Goal: Information Seeking & Learning: Compare options

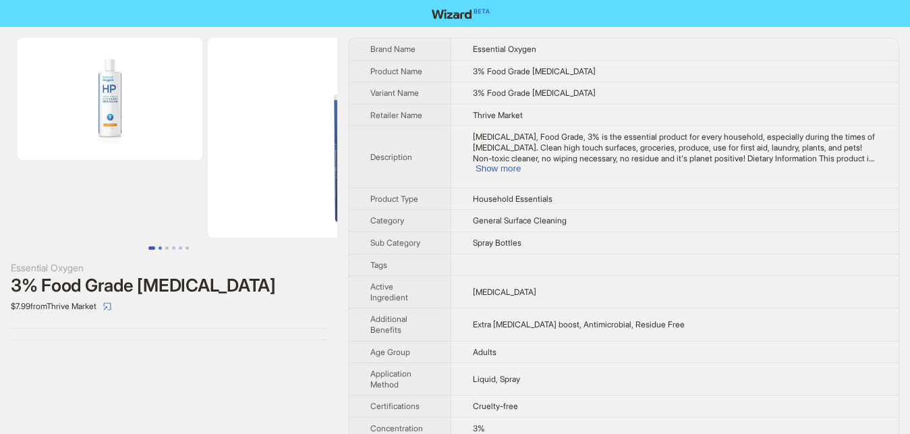
click at [159, 248] on button "Go to slide 2" at bounding box center [160, 247] width 3 height 3
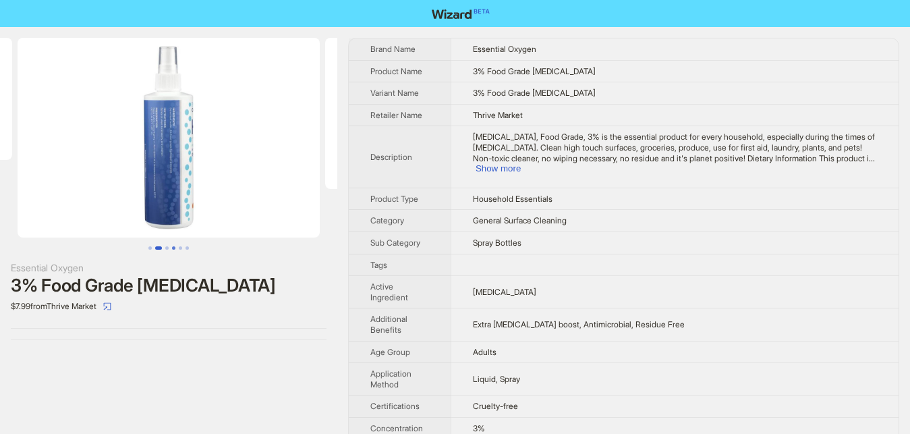
click at [172, 248] on button "Go to slide 4" at bounding box center [173, 247] width 3 height 3
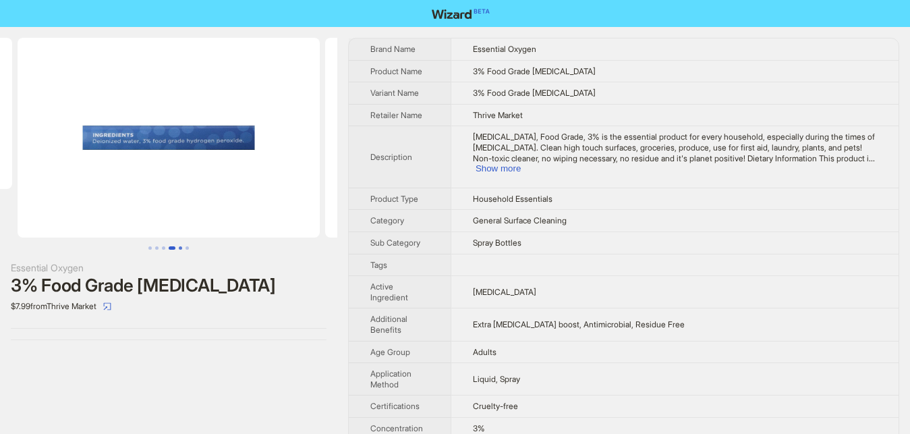
click at [179, 248] on button "Go to slide 5" at bounding box center [180, 247] width 3 height 3
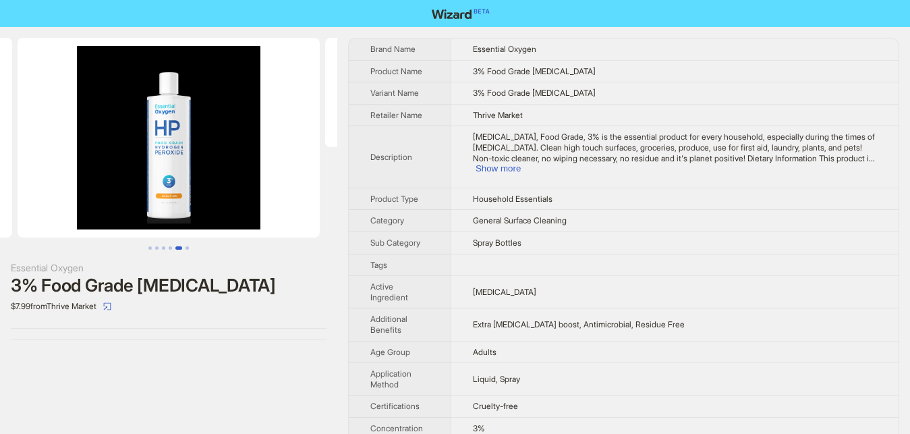
scroll to position [0, 1040]
click at [521, 163] on button "Show more" at bounding box center [498, 168] width 45 height 10
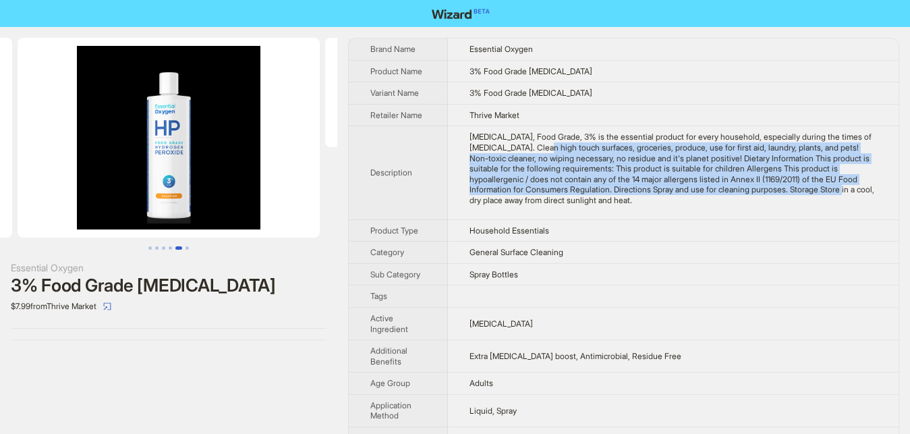
drag, startPoint x: 534, startPoint y: 145, endPoint x: 742, endPoint y: 188, distance: 212.9
click at [742, 188] on div "Hydrogen Peroxide, Food Grade, 3% is the essential product for every household,…" at bounding box center [674, 169] width 408 height 74
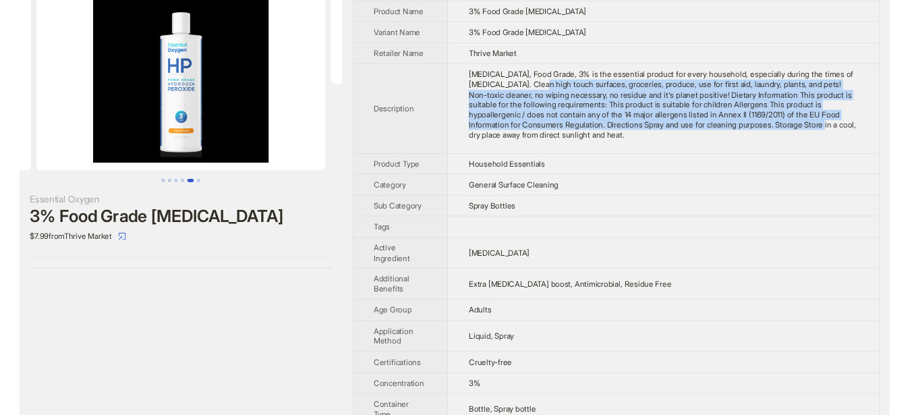
scroll to position [0, 0]
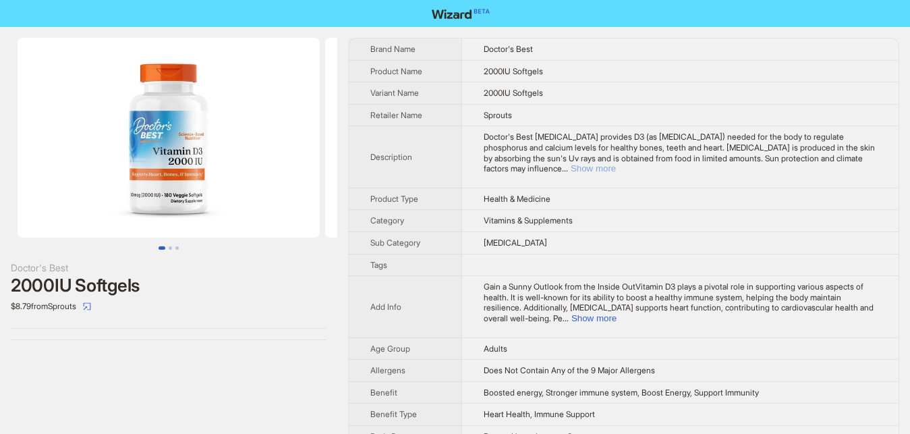
click at [616, 163] on button "Show more" at bounding box center [593, 168] width 45 height 10
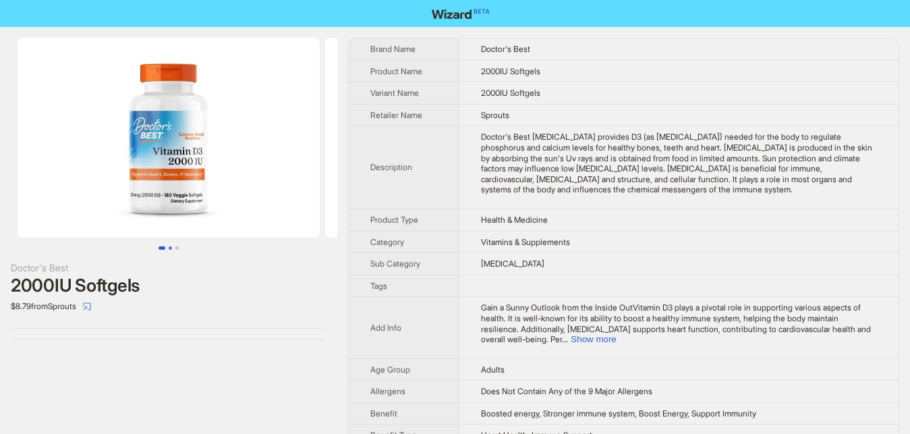
click at [171, 248] on button "Go to slide 2" at bounding box center [170, 247] width 3 height 3
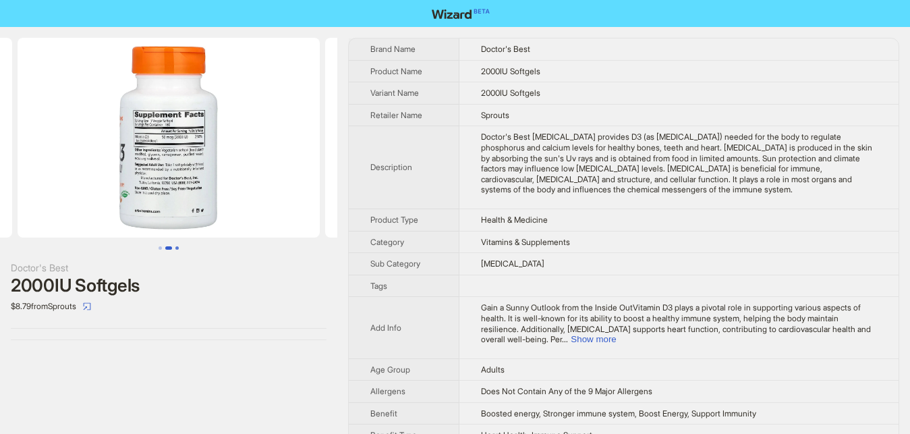
click at [175, 248] on button "Go to slide 3" at bounding box center [176, 247] width 3 height 3
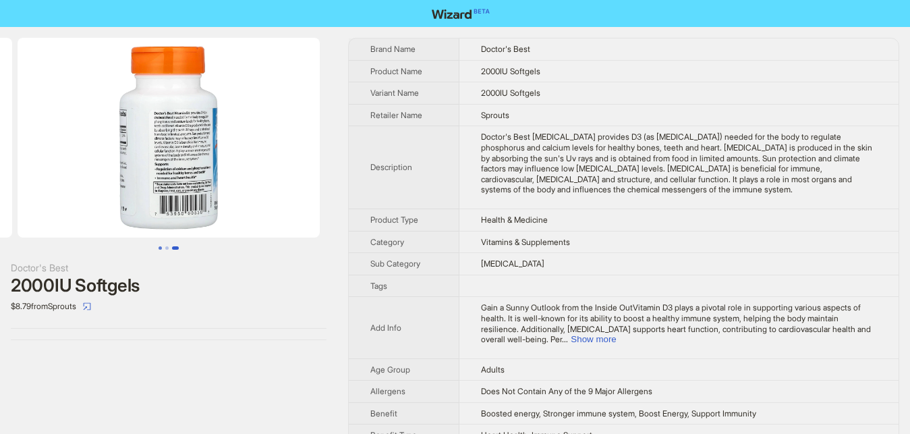
click at [162, 250] on button "Go to slide 1" at bounding box center [160, 247] width 3 height 3
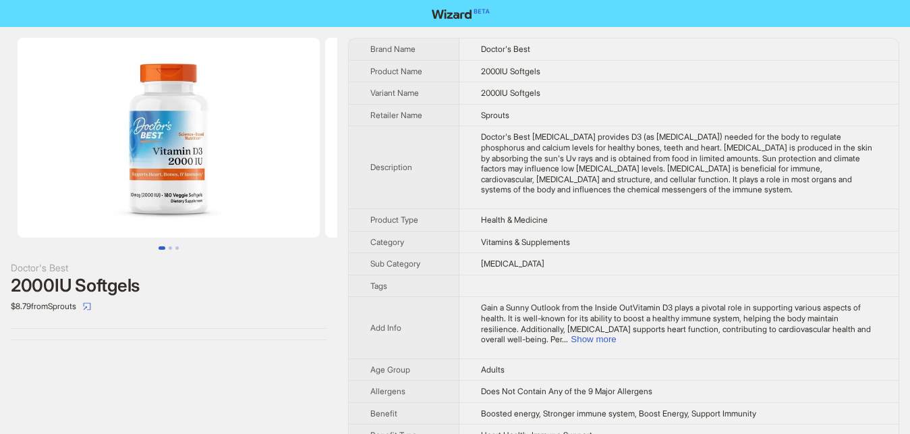
click at [163, 250] on button "Go to slide 1" at bounding box center [162, 247] width 7 height 3
click at [170, 250] on button "Go to slide 2" at bounding box center [170, 247] width 3 height 3
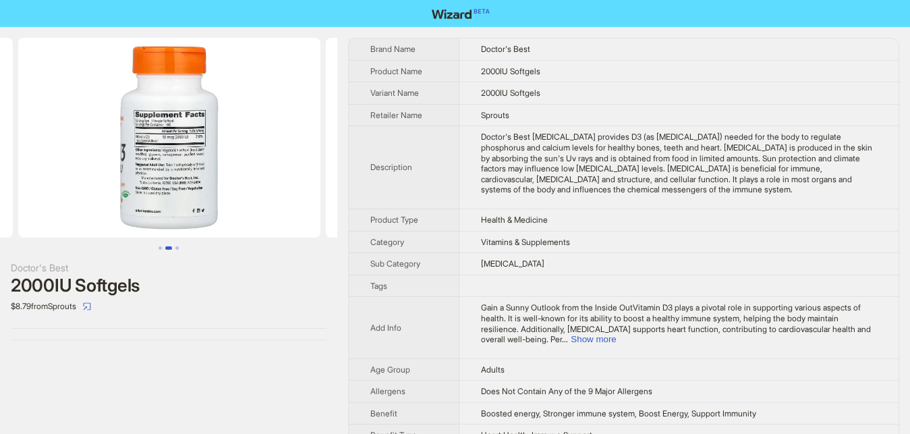
scroll to position [0, 308]
click at [173, 189] on img at bounding box center [169, 138] width 302 height 200
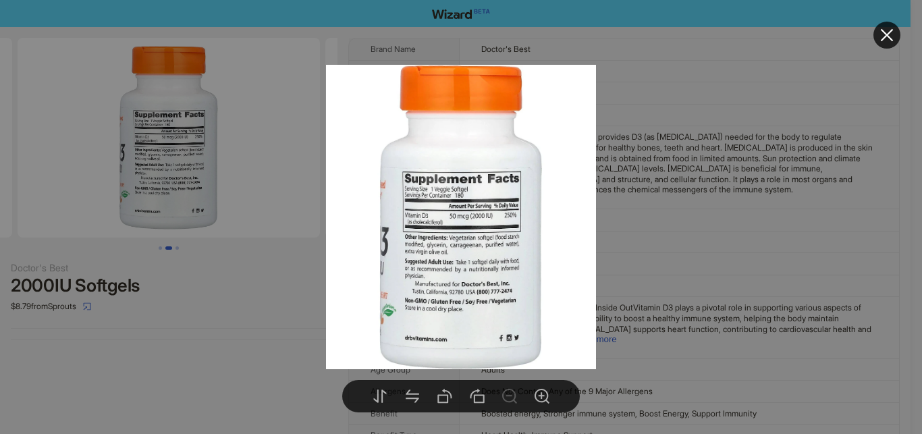
click at [294, 318] on div at bounding box center [461, 217] width 922 height 434
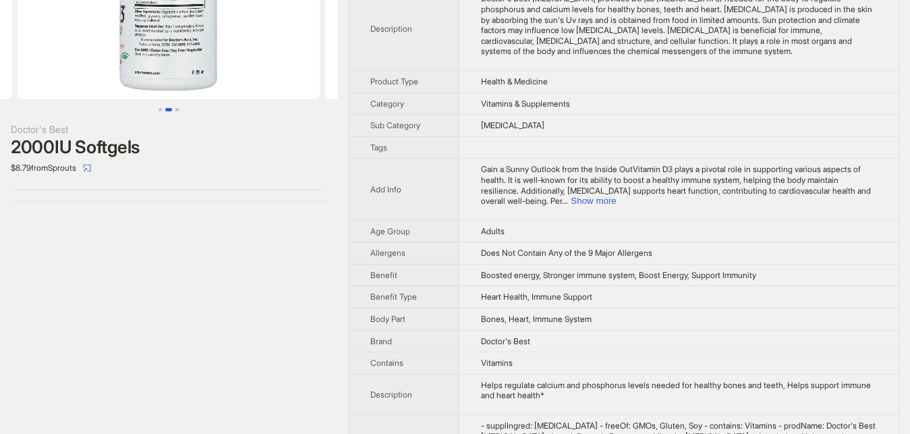
scroll to position [138, 0]
click at [616, 204] on button "Show more" at bounding box center [593, 201] width 45 height 10
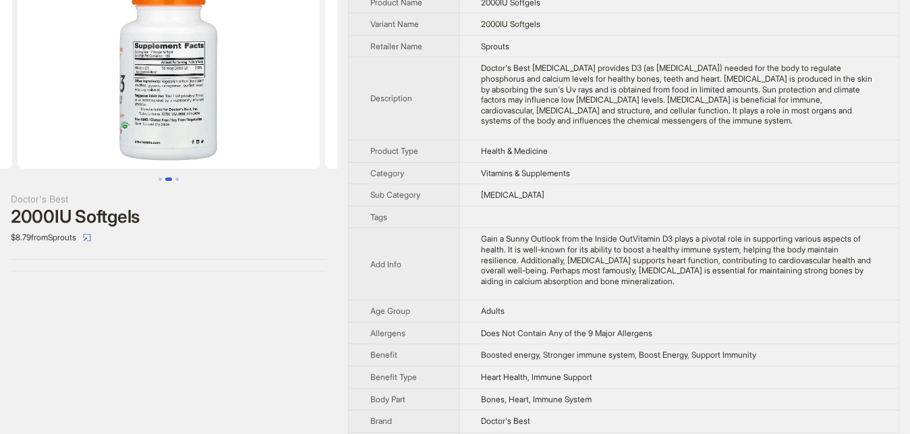
scroll to position [0, 0]
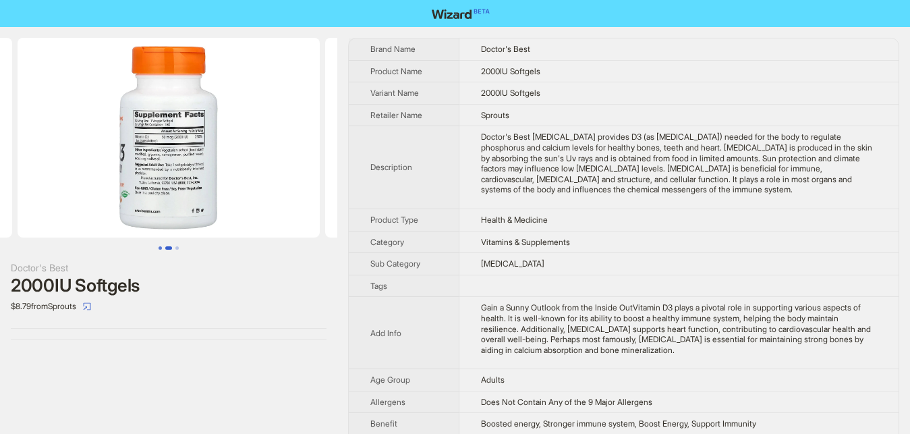
click at [159, 248] on button "Go to slide 1" at bounding box center [160, 247] width 3 height 3
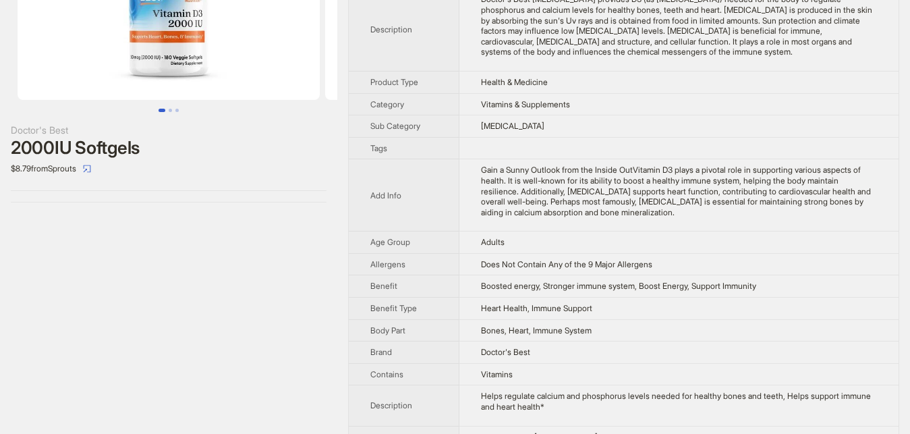
scroll to position [275, 0]
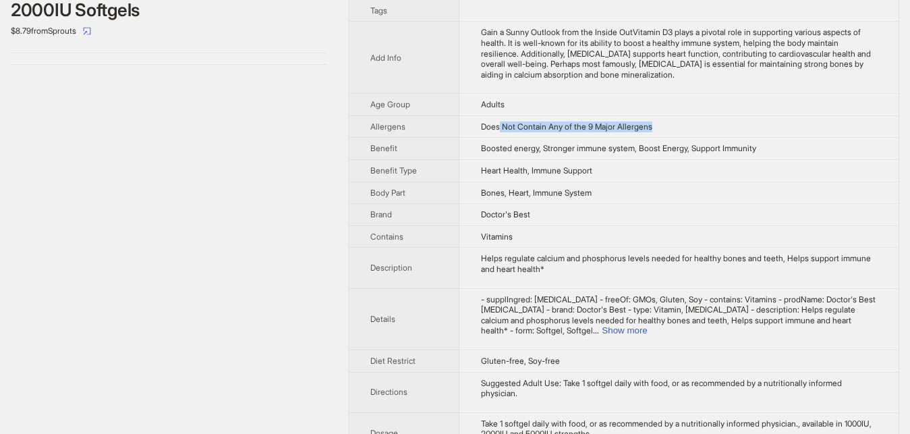
drag, startPoint x: 482, startPoint y: 137, endPoint x: 644, endPoint y: 136, distance: 161.9
click at [644, 136] on td "Does Not Contain Any of the 9 Major Allergens" at bounding box center [678, 126] width 439 height 22
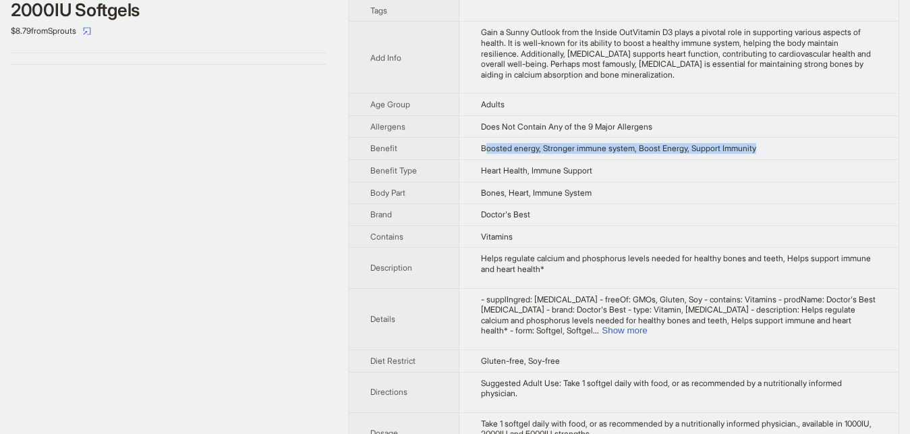
drag, startPoint x: 468, startPoint y: 162, endPoint x: 748, endPoint y: 153, distance: 280.2
click at [748, 153] on td "Boosted energy, Stronger immune system, Boost Energy, Support Immunity" at bounding box center [678, 149] width 439 height 22
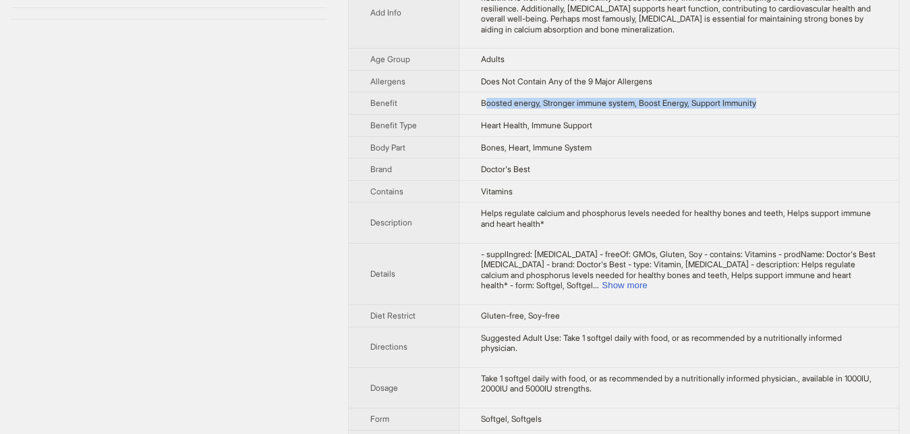
scroll to position [344, 0]
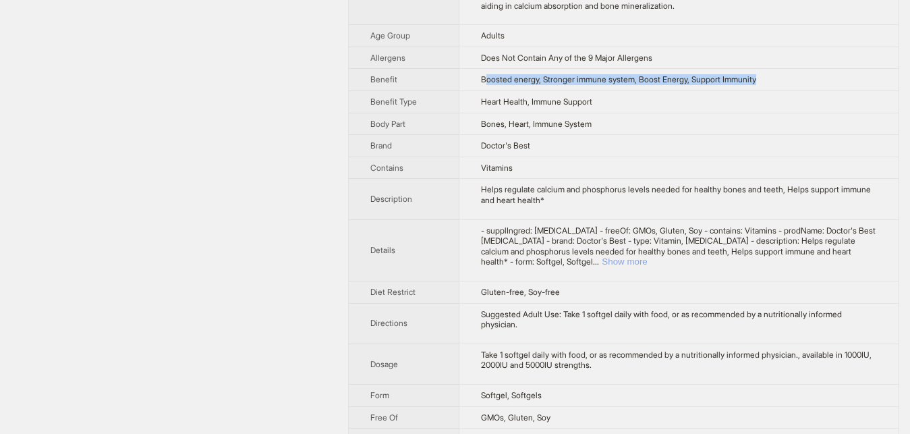
click at [647, 265] on button "Show more" at bounding box center [624, 261] width 45 height 10
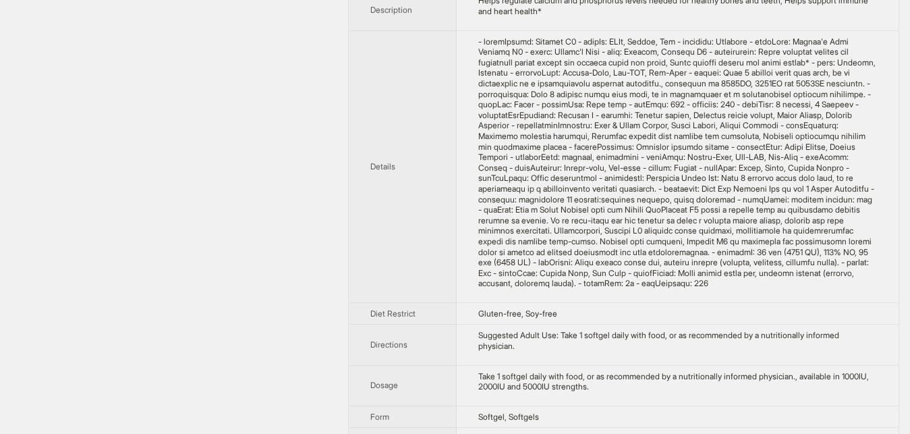
scroll to position [551, 0]
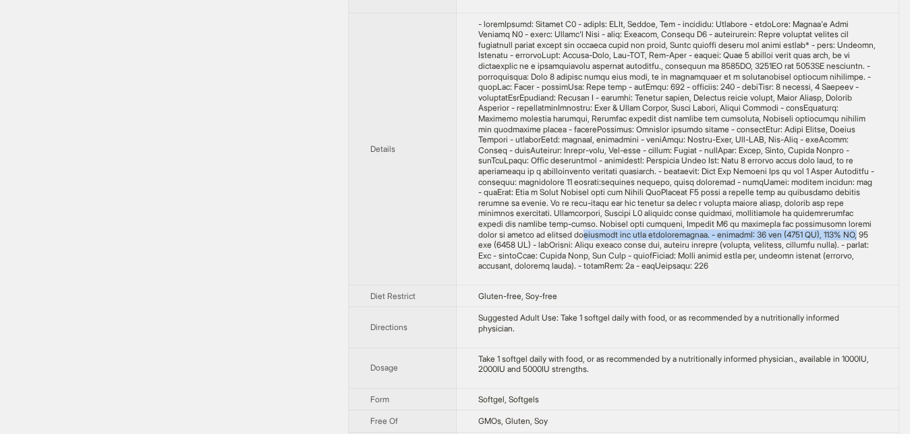
drag, startPoint x: 493, startPoint y: 282, endPoint x: 646, endPoint y: 273, distance: 152.8
click at [646, 271] on div "- supplIngred: Vitamin D3\a- freeOf: GMOs, Gluten, Soy\a- contains: Vitamins\a-…" at bounding box center [677, 145] width 399 height 252
click at [655, 271] on div "- supplIngred: Vitamin D3\a- freeOf: GMOs, Gluten, Soy\a- contains: Vitamins\a-…" at bounding box center [677, 145] width 399 height 252
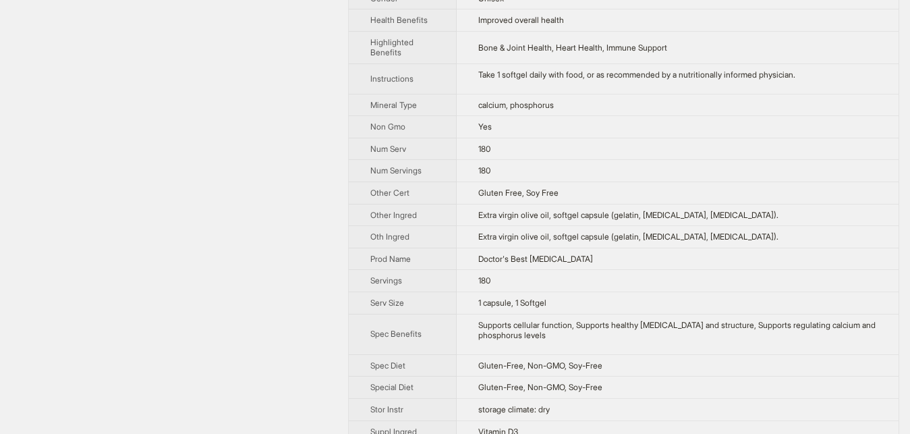
scroll to position [1032, 0]
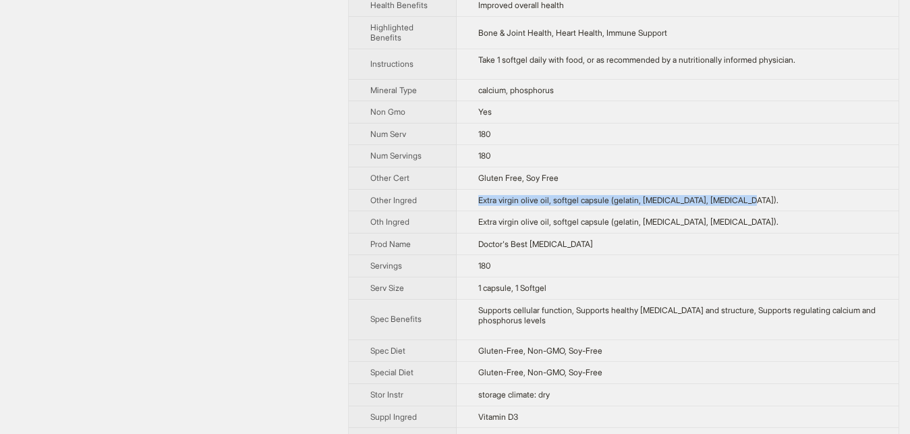
drag, startPoint x: 457, startPoint y: 271, endPoint x: 716, endPoint y: 266, distance: 258.5
click at [716, 211] on td "Extra virgin olive oil, softgel capsule (gelatin, glycerin, purified water)." at bounding box center [678, 200] width 442 height 22
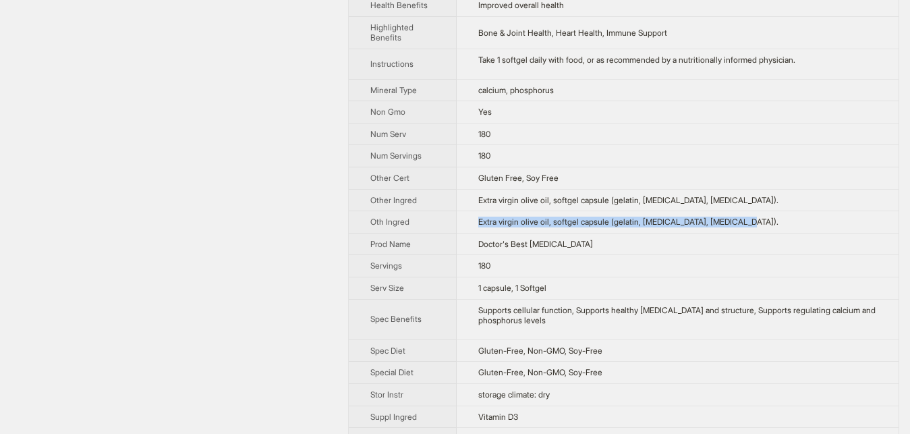
drag, startPoint x: 458, startPoint y: 300, endPoint x: 735, endPoint y: 294, distance: 277.4
click at [736, 233] on td "Extra virgin olive oil, softgel capsule (gelatin, glycerin, purified water)." at bounding box center [678, 222] width 442 height 22
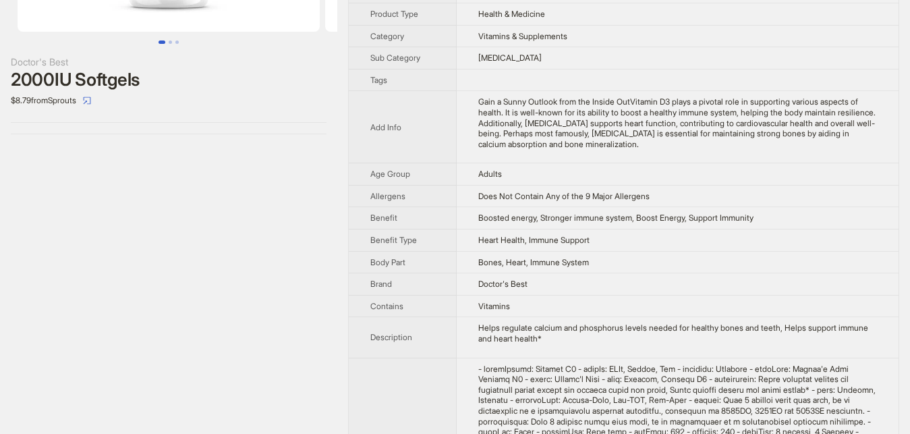
scroll to position [0, 0]
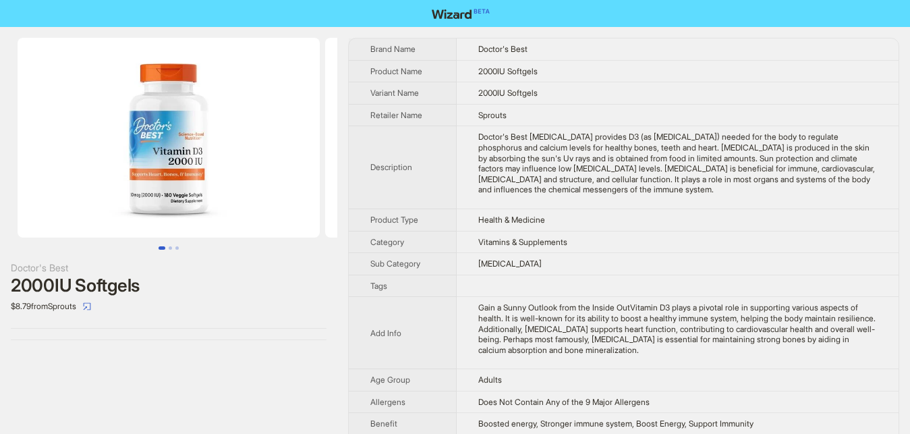
click at [328, 314] on div "Doctor's Best 2000IU Softgels $8.79 from Sprouts" at bounding box center [168, 189] width 337 height 324
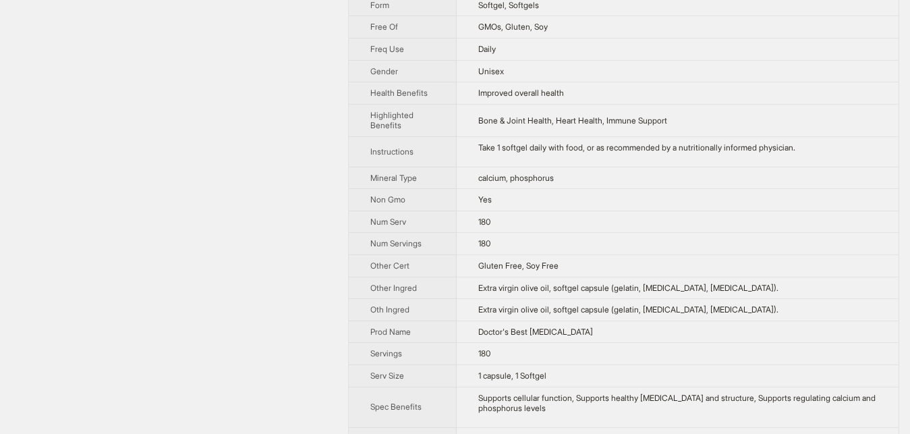
scroll to position [964, 0]
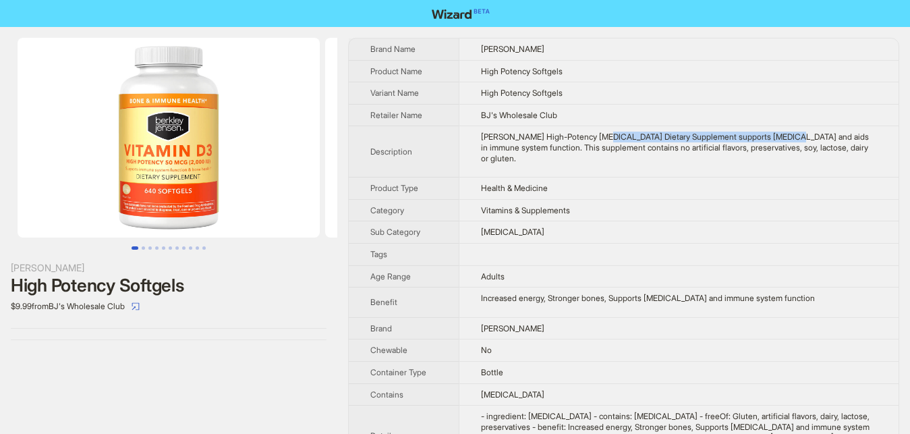
drag, startPoint x: 583, startPoint y: 139, endPoint x: 764, endPoint y: 140, distance: 181.5
click at [764, 140] on div "Berkley Jensen High-Potency Vitamin D3 Dietary Supplement supports bone health …" at bounding box center [679, 148] width 396 height 32
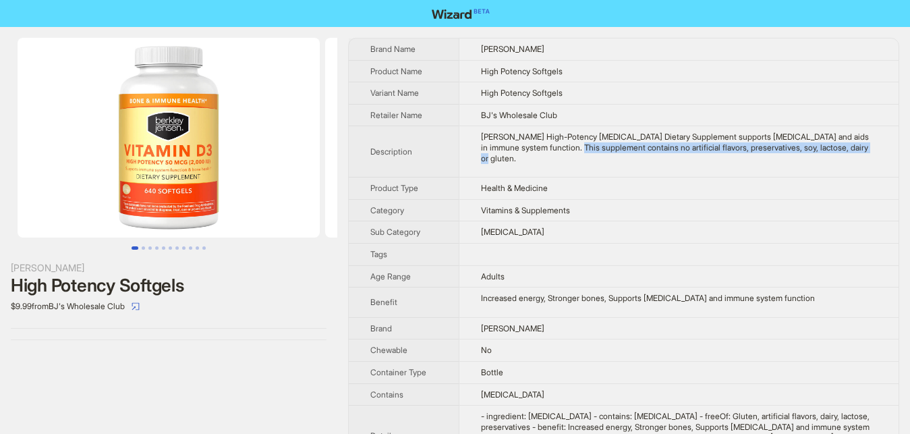
drag, startPoint x: 522, startPoint y: 145, endPoint x: 809, endPoint y: 148, distance: 287.4
click at [809, 148] on div "Berkley Jensen High-Potency Vitamin D3 Dietary Supplement supports bone health …" at bounding box center [679, 148] width 396 height 32
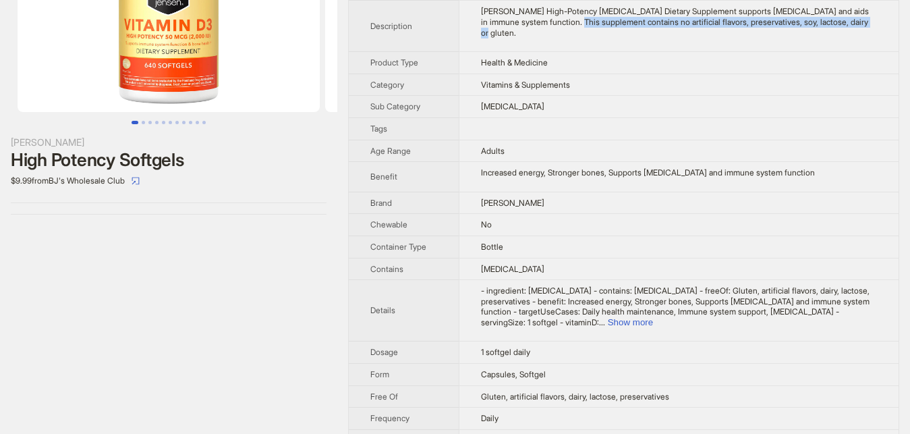
scroll to position [206, 0]
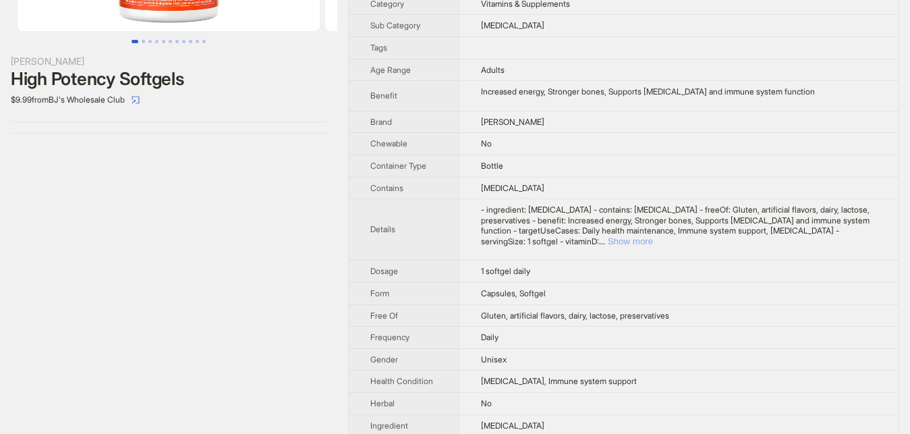
drag, startPoint x: 854, startPoint y: 233, endPoint x: 807, endPoint y: 235, distance: 46.6
click at [653, 236] on button "Show more" at bounding box center [630, 241] width 45 height 10
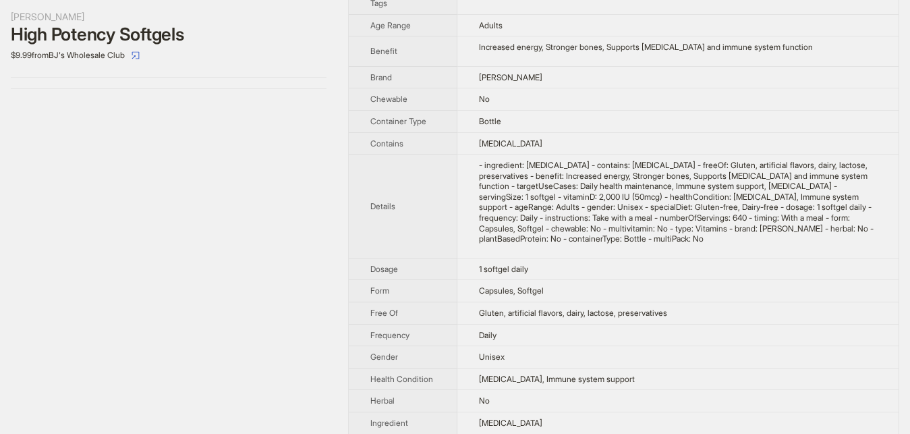
scroll to position [275, 0]
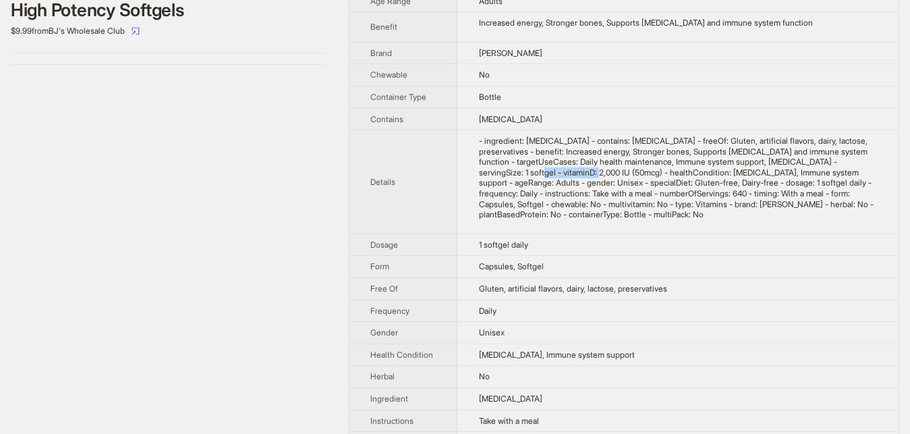
drag, startPoint x: 799, startPoint y: 203, endPoint x: 860, endPoint y: 208, distance: 61.0
click at [860, 208] on div "- ingredient: Vitamin D - contains: Vitamin D - freeOf: Gluten, artificial flav…" at bounding box center [678, 178] width 398 height 84
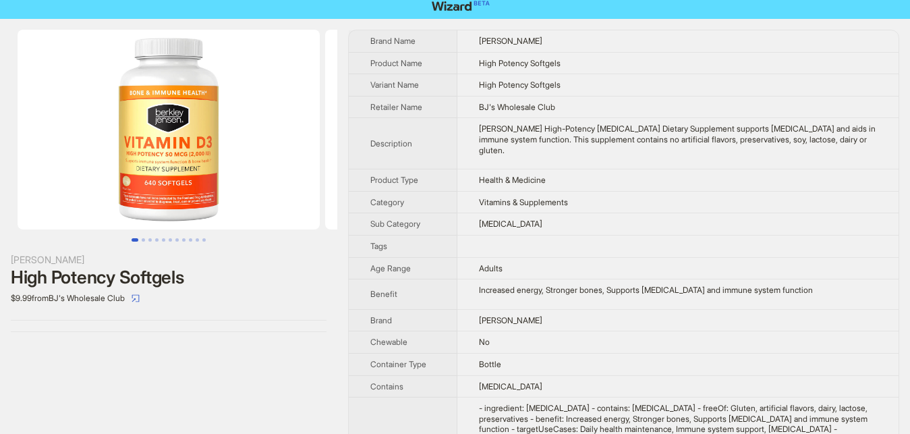
scroll to position [0, 0]
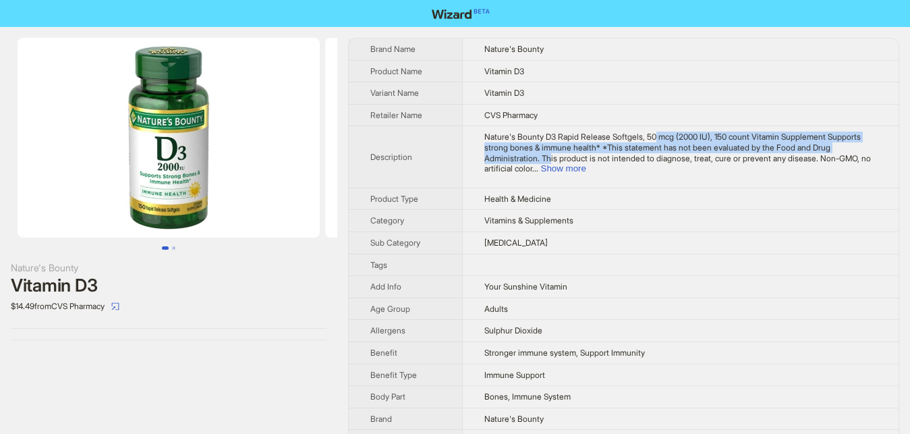
drag, startPoint x: 638, startPoint y: 136, endPoint x: 848, endPoint y: 149, distance: 210.2
click at [848, 149] on span "Nature's Bounty D3 Rapid Release Softgels, 50 mcg (2000 IU), 150 count Vitamin …" at bounding box center [677, 153] width 387 height 42
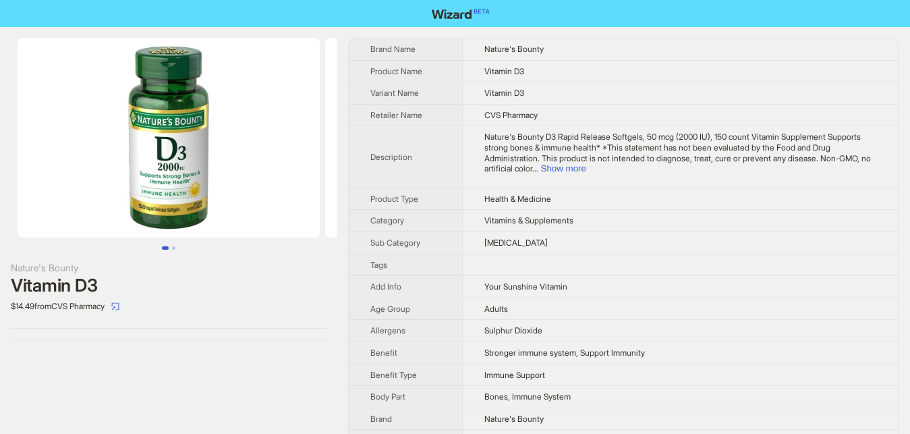
click at [571, 153] on div "Nature's Bounty D3 Rapid Release Softgels, 50 mcg (2000 IU), 150 count Vitamin …" at bounding box center [680, 153] width 393 height 42
drag, startPoint x: 563, startPoint y: 149, endPoint x: 819, endPoint y: 150, distance: 255.7
click at [819, 150] on span "Nature's Bounty D3 Rapid Release Softgels, 50 mcg (2000 IU), 150 count Vitamin …" at bounding box center [677, 153] width 387 height 42
drag, startPoint x: 510, startPoint y: 160, endPoint x: 702, endPoint y: 165, distance: 191.7
click at [702, 165] on td "Nature's Bounty D3 Rapid Release Softgels, 50 mcg (2000 IU), 150 count Vitamin …" at bounding box center [680, 156] width 437 height 61
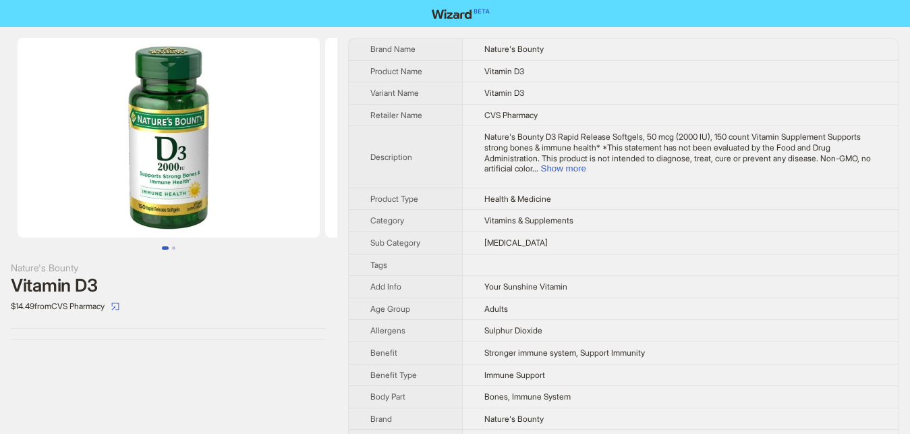
click at [857, 164] on td "Nature's Bounty D3 Rapid Release Softgels, 50 mcg (2000 IU), 150 count Vitamin …" at bounding box center [680, 156] width 437 height 61
click at [586, 163] on button "Show more" at bounding box center [563, 168] width 45 height 10
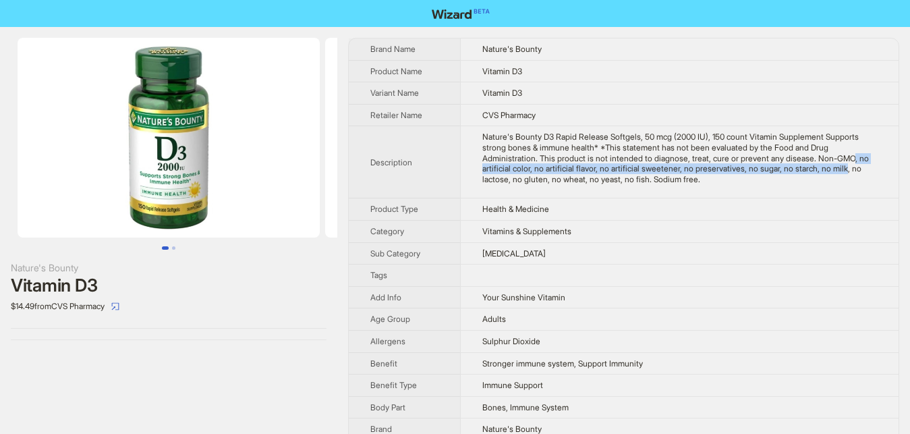
drag, startPoint x: 756, startPoint y: 173, endPoint x: 731, endPoint y: 175, distance: 25.0
click at [731, 175] on div "Nature's Bounty D3 Rapid Release Softgels, 50 mcg (2000 IU), 150 count Vitamin …" at bounding box center [679, 158] width 395 height 53
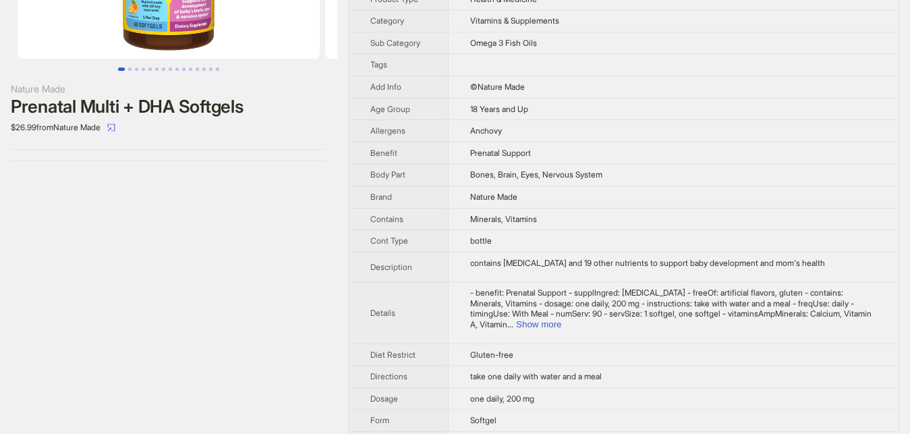
scroll to position [206, 0]
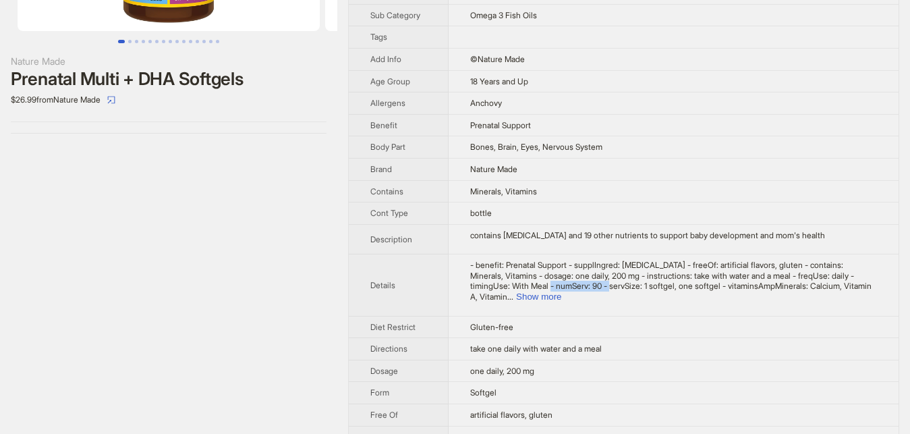
drag, startPoint x: 482, startPoint y: 289, endPoint x: 537, endPoint y: 285, distance: 55.5
click at [537, 285] on span "- benefit: Prenatal Support - supplIngred: [MEDICAL_DATA] - freeOf: artificial …" at bounding box center [670, 281] width 401 height 42
click at [683, 316] on td "Gluten-free" at bounding box center [674, 327] width 450 height 22
click at [561, 291] on button "Show more" at bounding box center [538, 296] width 45 height 10
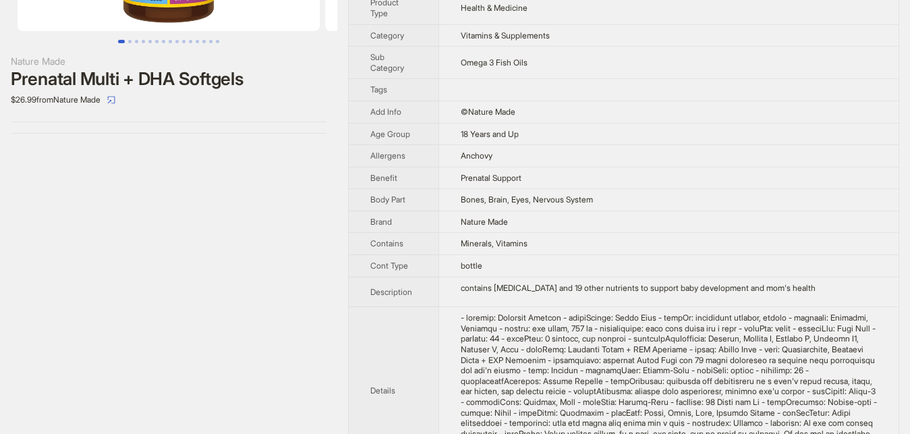
scroll to position [69, 0]
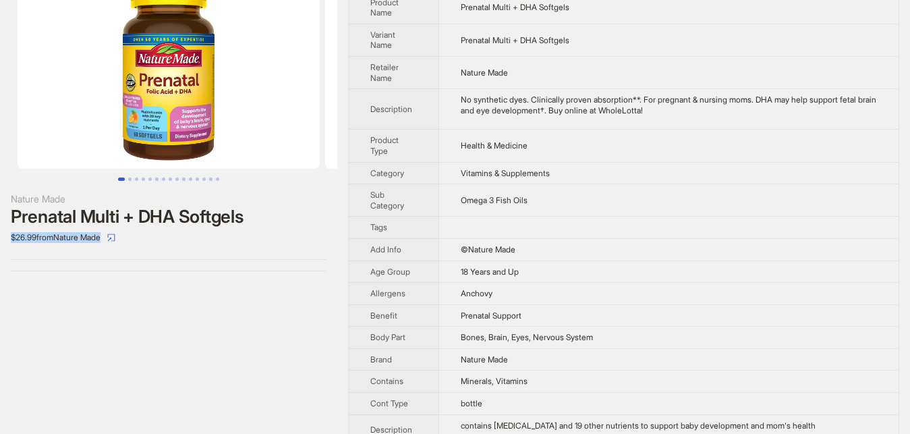
drag, startPoint x: 4, startPoint y: 237, endPoint x: 130, endPoint y: 238, distance: 125.5
click at [130, 238] on div "Nature Made Prenatal Multi + DHA Softgels $26.99 from Nature Made" at bounding box center [168, 120] width 337 height 324
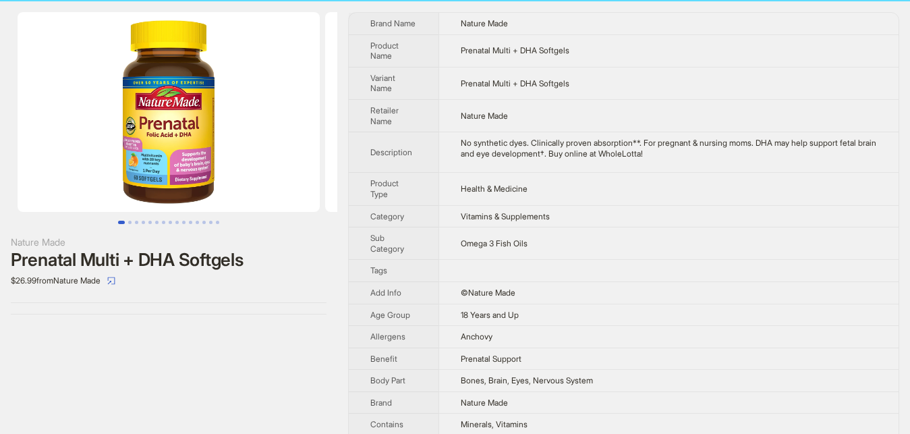
scroll to position [0, 0]
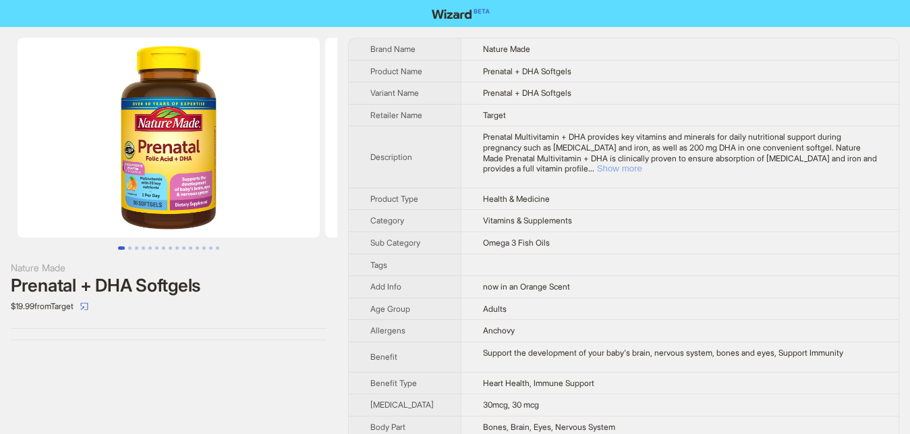
click at [642, 163] on button "Show more" at bounding box center [619, 168] width 45 height 10
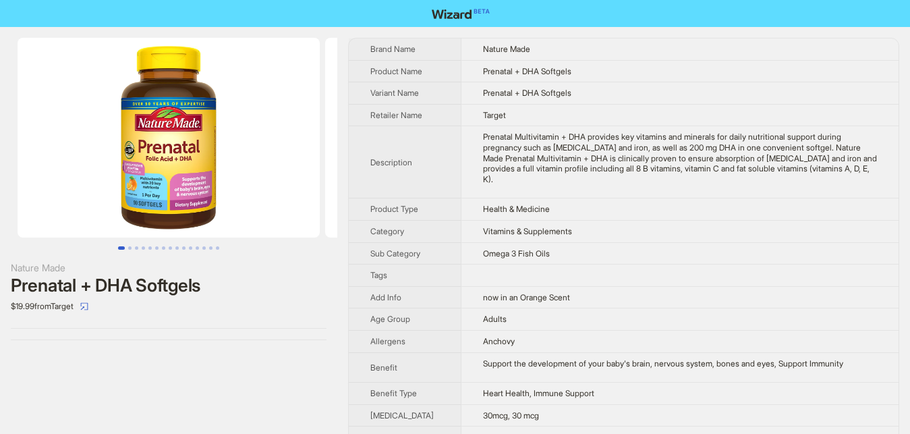
click at [271, 31] on div "Nature Made Prenatal + DHA Softgels $19.99 from Target" at bounding box center [168, 189] width 337 height 324
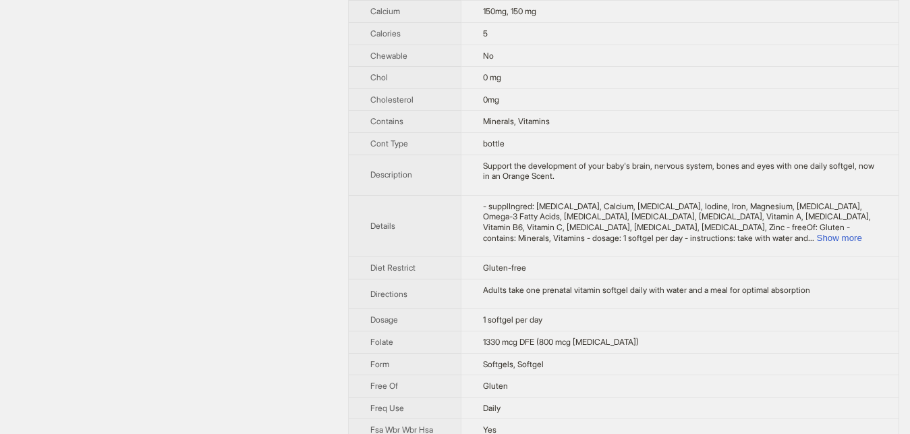
scroll to position [482, 0]
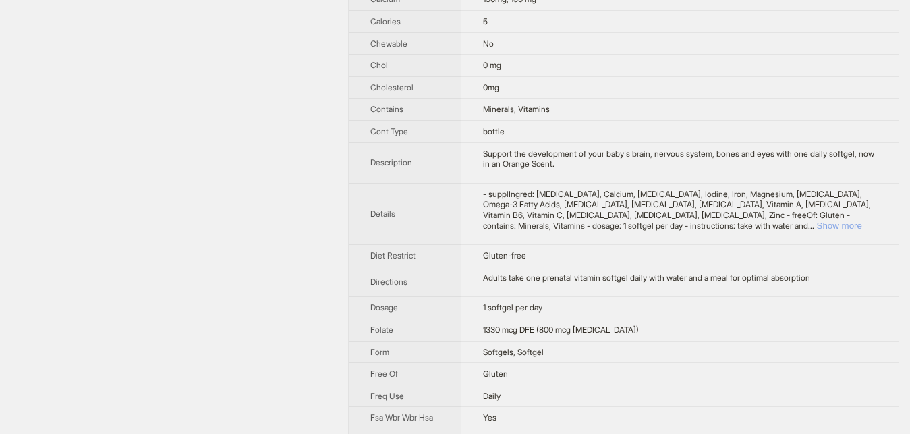
click at [839, 221] on button "Show more" at bounding box center [839, 226] width 45 height 10
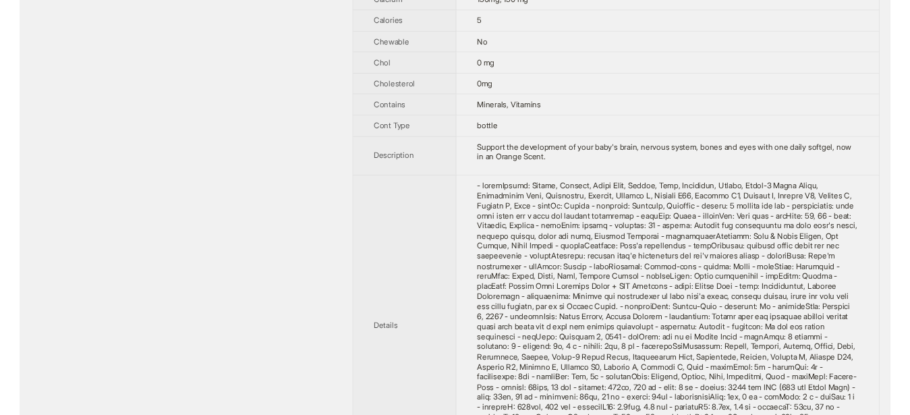
scroll to position [69, 0]
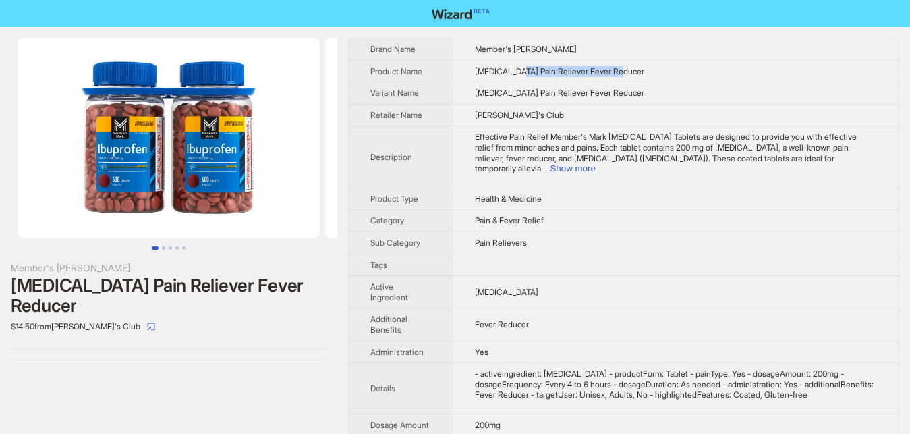
drag, startPoint x: 538, startPoint y: 71, endPoint x: 638, endPoint y: 62, distance: 99.6
click at [638, 62] on td "Ibuprofen Pain Reliever Fever Reducer" at bounding box center [675, 71] width 445 height 22
drag, startPoint x: 473, startPoint y: 157, endPoint x: 634, endPoint y: 157, distance: 161.3
click at [634, 157] on td "Effective Pain Relief Member's Mark Ibuprofen Tablets are designed to provide y…" at bounding box center [675, 156] width 445 height 61
click at [595, 163] on button "Show more" at bounding box center [572, 168] width 45 height 10
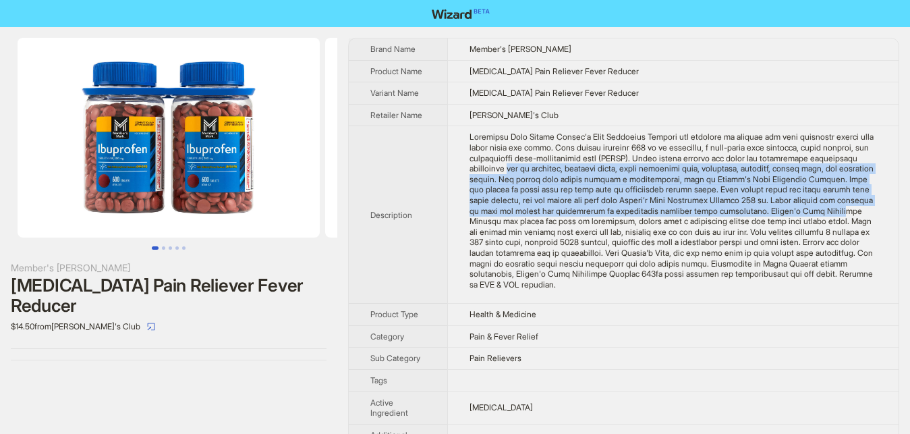
drag, startPoint x: 465, startPoint y: 171, endPoint x: 740, endPoint y: 208, distance: 277.0
click at [740, 208] on td at bounding box center [672, 214] width 451 height 177
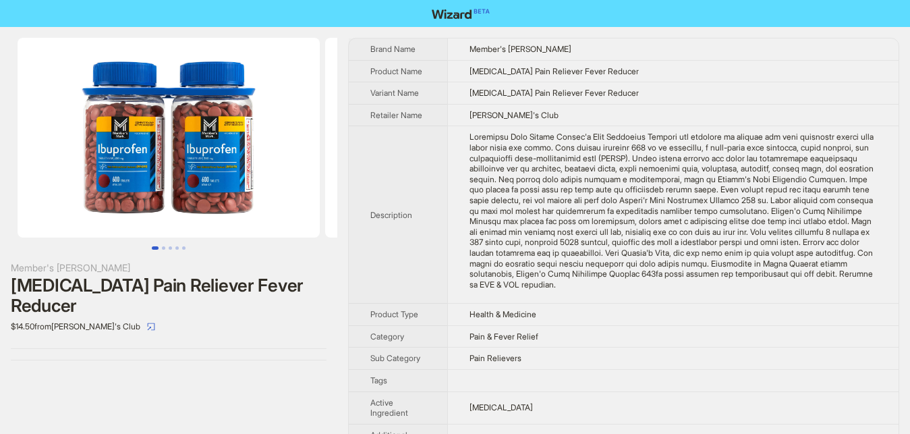
click at [617, 232] on div "Effective Pain Relief Member's Mark Ibuprofen Tablets are designed to provide y…" at bounding box center [674, 211] width 408 height 158
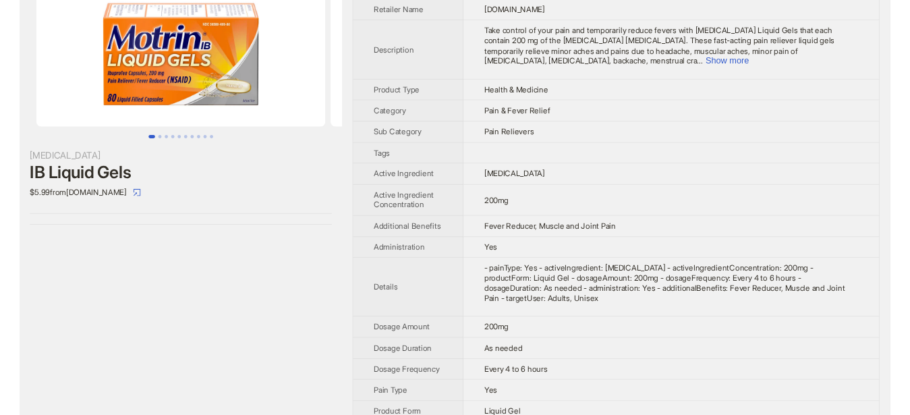
scroll to position [125, 0]
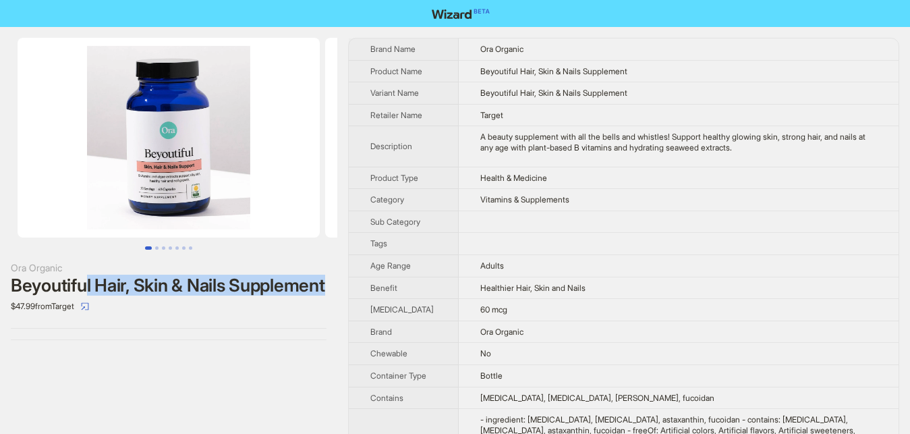
drag, startPoint x: 118, startPoint y: 284, endPoint x: 339, endPoint y: 283, distance: 221.3
click at [337, 283] on div "Ora Organic Beyoutiful Hair, Skin & Nails Supplement $47.99 from Target" at bounding box center [168, 189] width 337 height 324
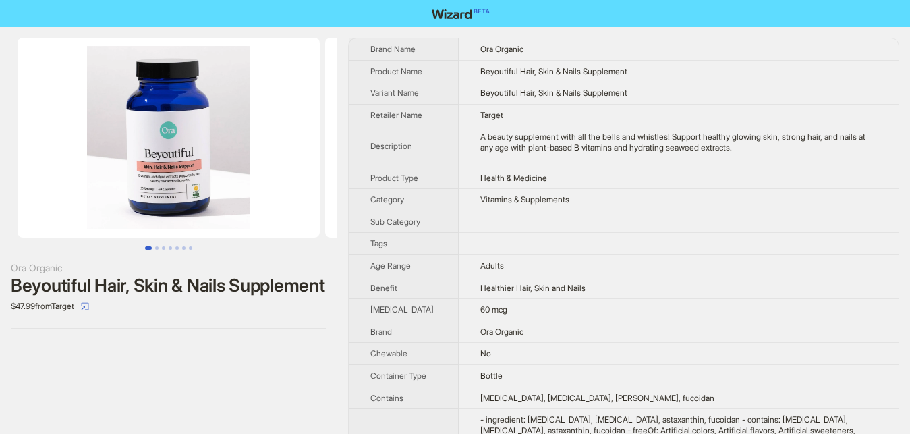
click at [245, 397] on div "Ora Organic Beyoutiful Hair, Skin & Nails Supplement $47.99 from Target" at bounding box center [168, 440] width 337 height 827
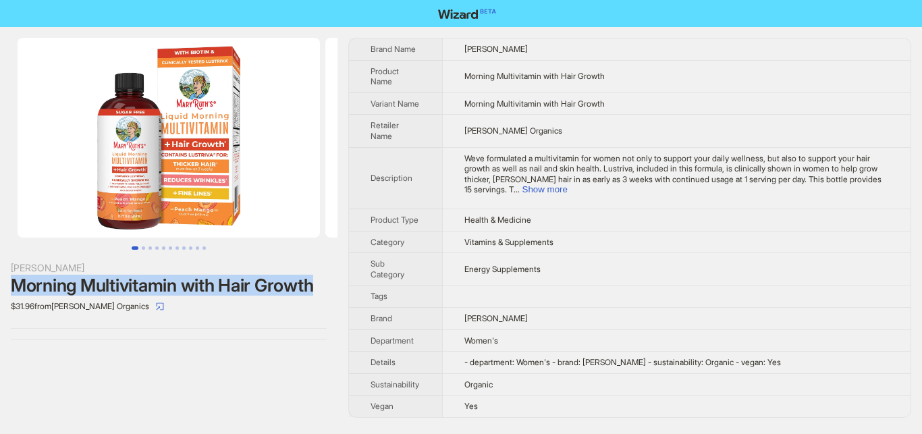
drag, startPoint x: 0, startPoint y: 287, endPoint x: 322, endPoint y: 283, distance: 321.9
click at [322, 283] on div "MaryRuth Morning Multivitamin with Hair Growth $31.96 from MaryRuth Organics" at bounding box center [168, 189] width 337 height 324
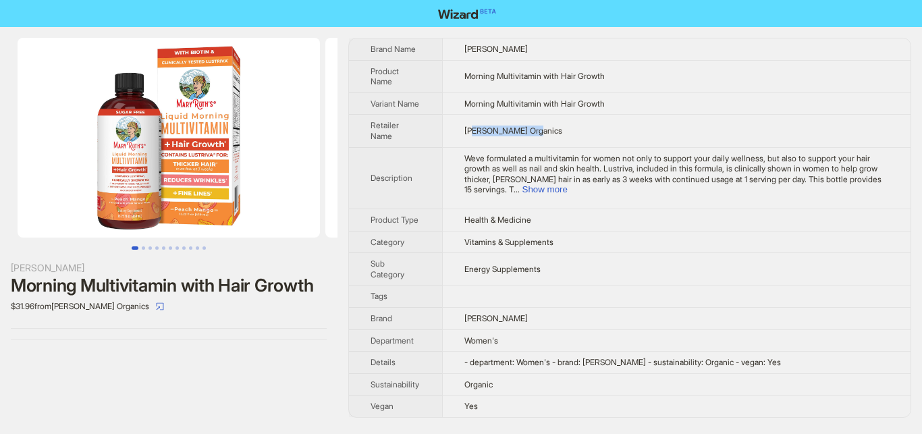
drag, startPoint x: 473, startPoint y: 131, endPoint x: 563, endPoint y: 131, distance: 89.7
click at [563, 131] on td "MaryRuth Organics" at bounding box center [676, 131] width 468 height 32
click at [567, 184] on button "Show more" at bounding box center [544, 189] width 45 height 10
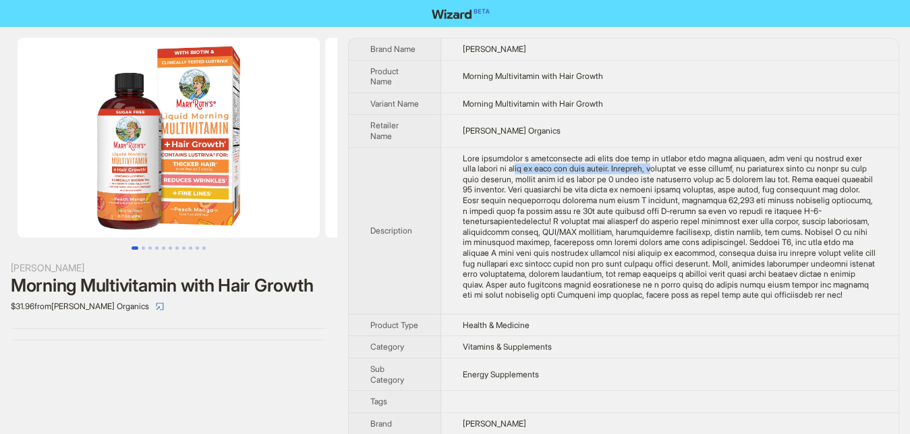
drag, startPoint x: 524, startPoint y: 183, endPoint x: 632, endPoint y: 182, distance: 108.0
click at [632, 182] on div "Weve formulated a multivitamin for women not only to support your daily wellnes…" at bounding box center [670, 226] width 414 height 147
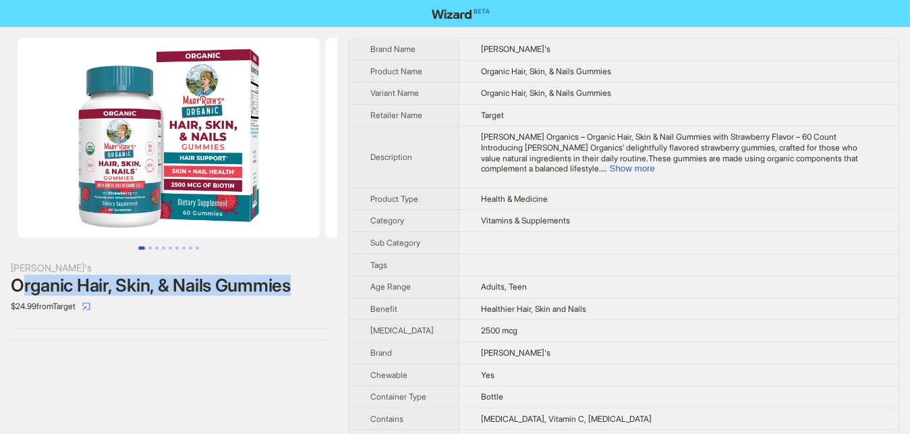
drag, startPoint x: 21, startPoint y: 287, endPoint x: 321, endPoint y: 293, distance: 300.3
click at [321, 293] on div "Organic Hair, Skin, & Nails Gummies" at bounding box center [169, 285] width 316 height 20
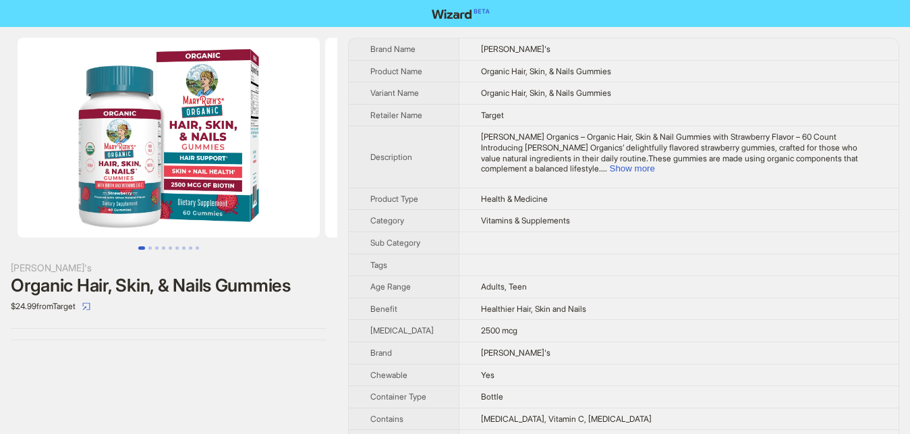
click at [229, 337] on div "[PERSON_NAME]'s Organic Hair, Skin, & Nails Gummies $24.99 from Target" at bounding box center [168, 189] width 337 height 324
drag, startPoint x: 475, startPoint y: 94, endPoint x: 631, endPoint y: 90, distance: 155.9
click at [631, 90] on td "Organic Hair, Skin, & Nails Gummies" at bounding box center [679, 93] width 440 height 22
click at [655, 163] on button "Show more" at bounding box center [632, 168] width 45 height 10
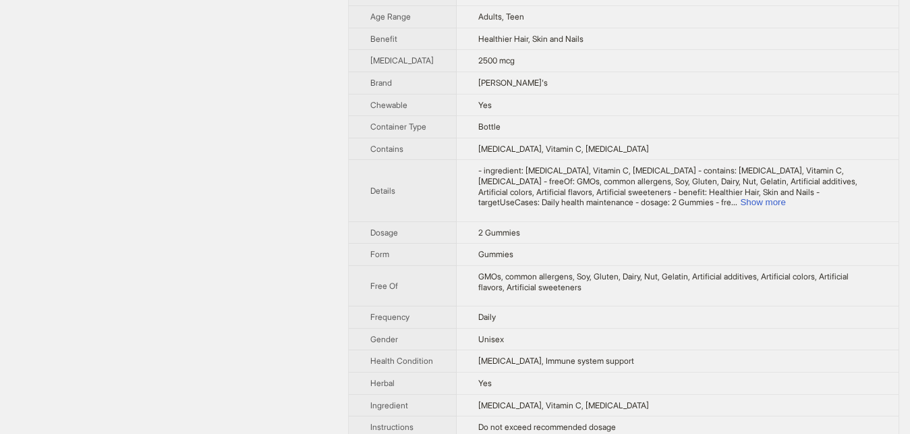
scroll to position [344, 0]
drag, startPoint x: 478, startPoint y: 86, endPoint x: 590, endPoint y: 85, distance: 112.7
click at [590, 49] on td "Healthier Hair, Skin and Nails" at bounding box center [678, 38] width 442 height 22
click at [144, 267] on div "MaryRuth's Organic Hair, Skin, & Nails Gummies $24.99 from Target" at bounding box center [168, 169] width 337 height 973
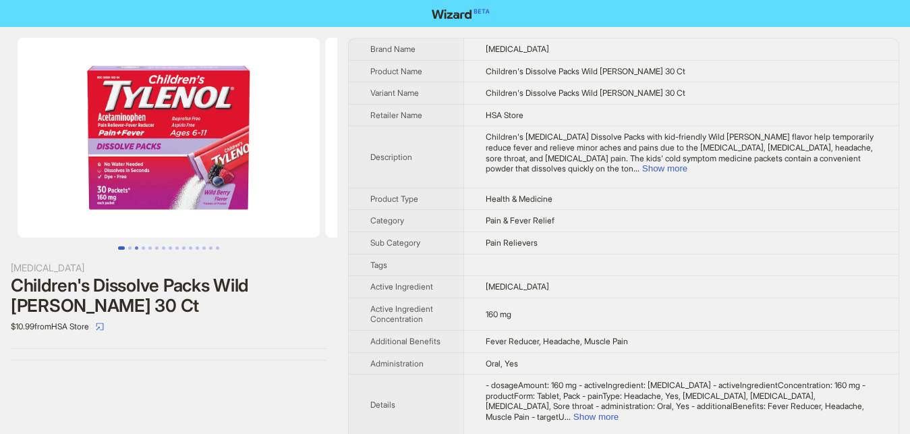
click at [135, 248] on button "Go to slide 3" at bounding box center [136, 247] width 3 height 3
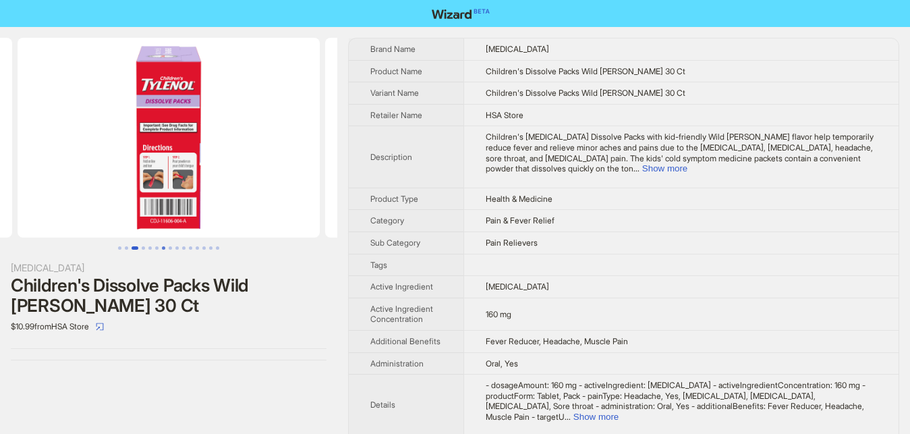
click at [165, 249] on button "Go to slide 7" at bounding box center [163, 247] width 3 height 3
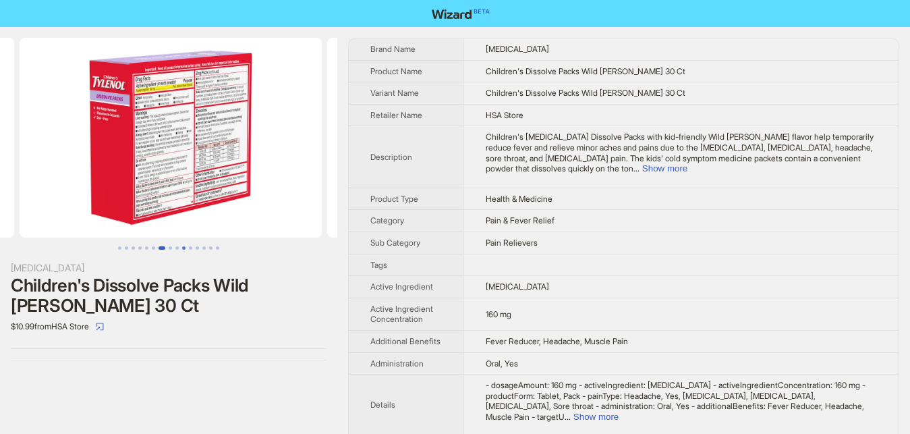
scroll to position [0, 1846]
click at [186, 249] on button "Go to slide 10" at bounding box center [183, 247] width 3 height 3
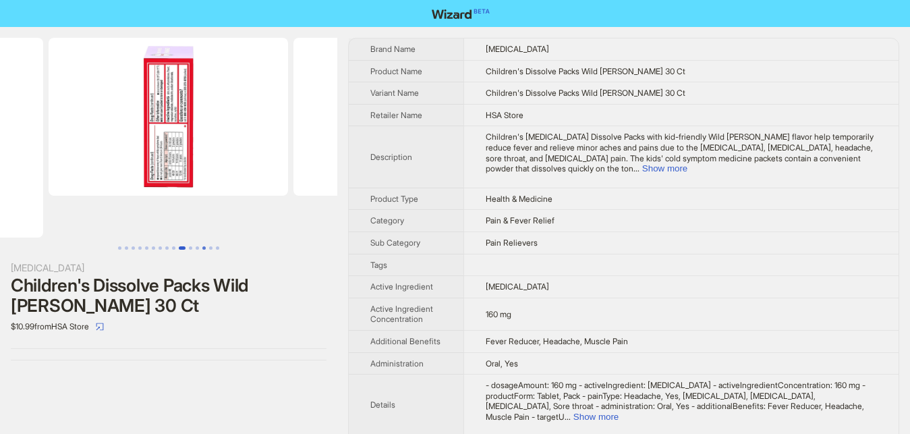
click at [205, 250] on button "Go to slide 13" at bounding box center [203, 247] width 3 height 3
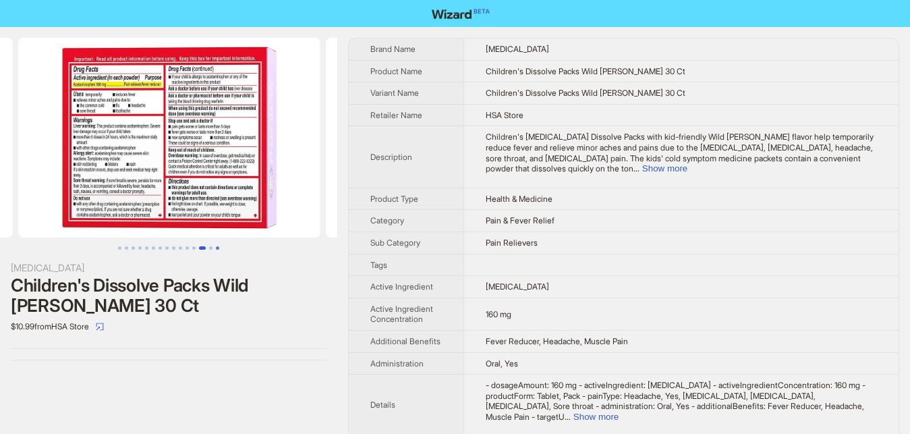
scroll to position [0, 3567]
click at [219, 250] on button "Go to slide 15" at bounding box center [217, 247] width 3 height 3
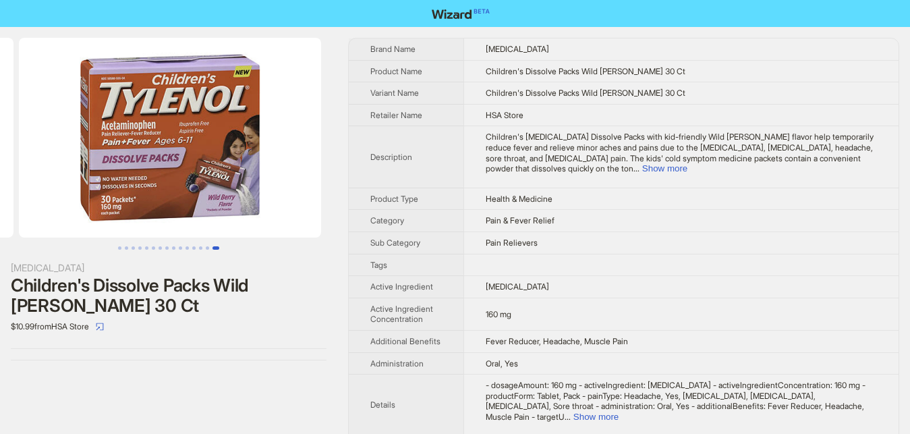
scroll to position [0, 4182]
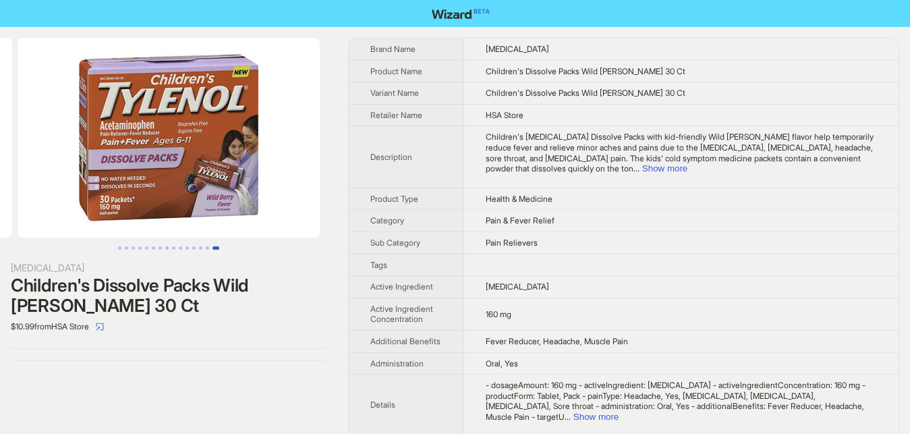
click at [211, 188] on img at bounding box center [169, 138] width 302 height 200
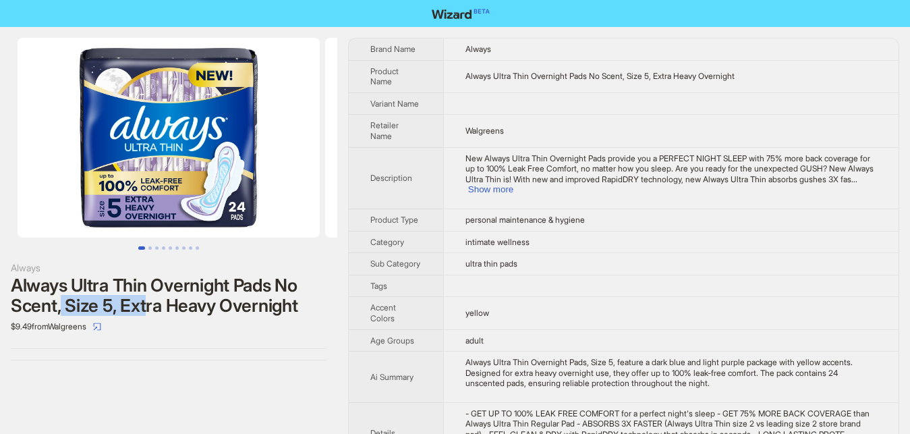
drag, startPoint x: 59, startPoint y: 306, endPoint x: 146, endPoint y: 302, distance: 87.1
click at [146, 302] on div "Always Ultra Thin Overnight Pads No Scent, Size 5, Extra Heavy Overnight" at bounding box center [169, 295] width 316 height 40
click at [232, 371] on div "Always Always Ultra Thin Overnight Pads No Scent, Size 5, Extra Heavy Overnight…" at bounding box center [168, 388] width 337 height 722
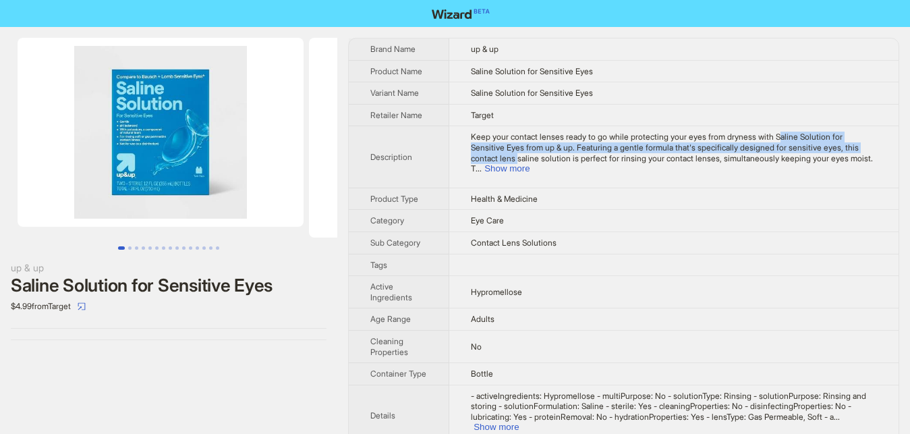
drag, startPoint x: 771, startPoint y: 137, endPoint x: 872, endPoint y: 144, distance: 101.5
click at [872, 144] on div "Keep your contact lenses ready to go while protecting your eyes from dryness wi…" at bounding box center [674, 153] width 406 height 42
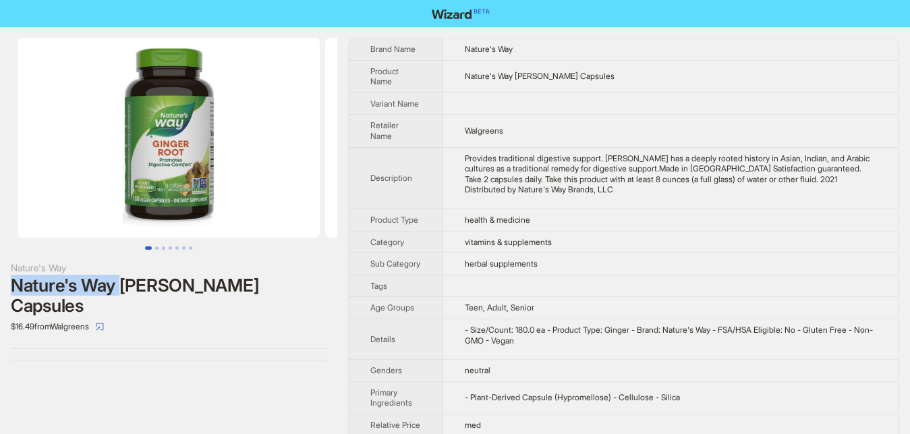
drag, startPoint x: 121, startPoint y: 283, endPoint x: 298, endPoint y: 271, distance: 177.8
click at [298, 271] on div "Nature's Way Nature's Way Ginger Root Capsules $16.49 from Walgreens" at bounding box center [169, 298] width 316 height 77
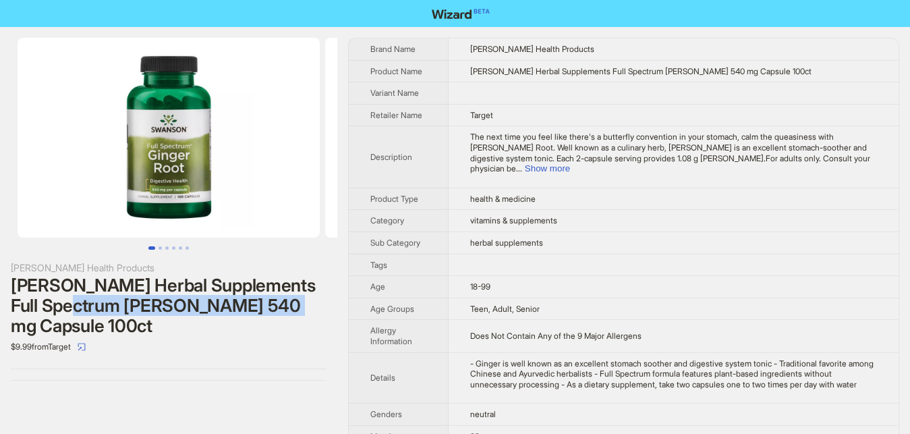
drag, startPoint x: 93, startPoint y: 304, endPoint x: 308, endPoint y: 306, distance: 214.6
click at [308, 306] on div "[PERSON_NAME] Herbal Supplements Full Spectrum [PERSON_NAME] 540 mg Capsule 100…" at bounding box center [169, 305] width 316 height 61
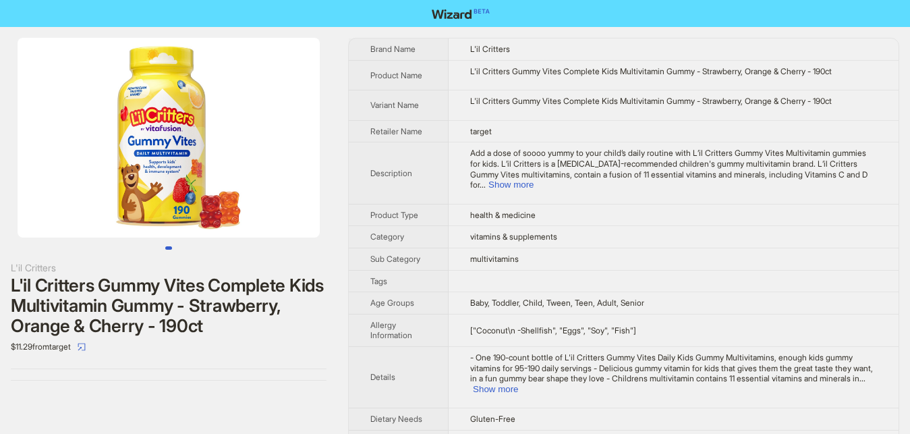
click at [154, 156] on img at bounding box center [169, 138] width 302 height 200
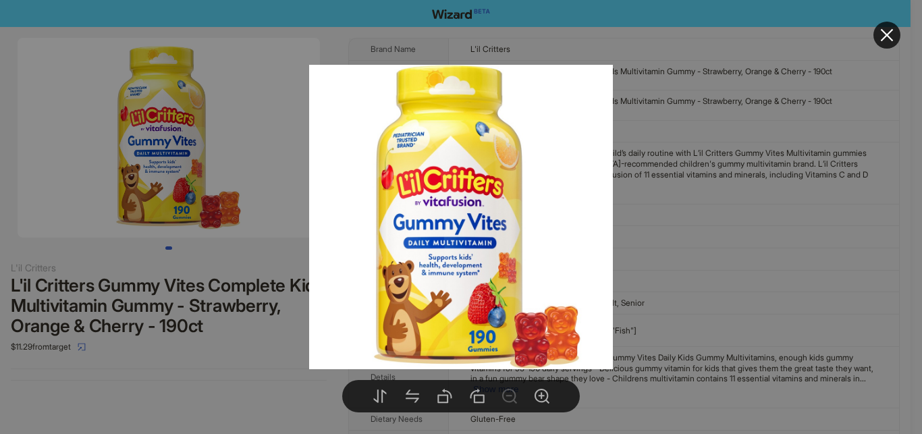
click at [267, 272] on div at bounding box center [461, 217] width 922 height 434
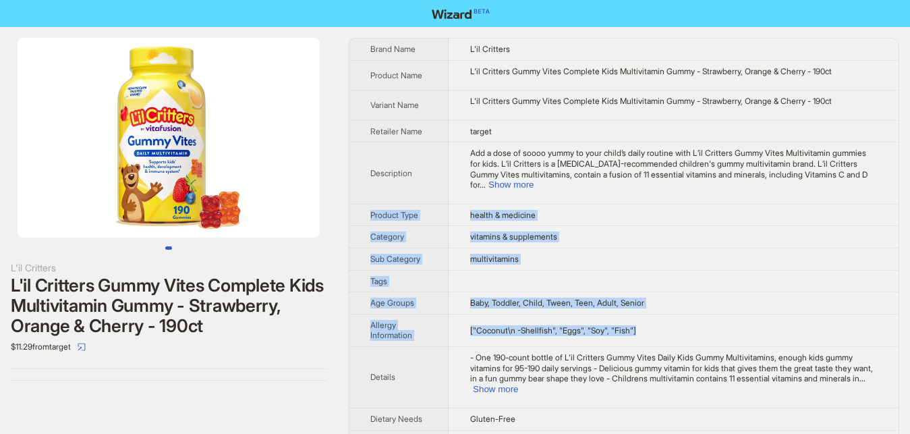
drag, startPoint x: 350, startPoint y: 44, endPoint x: 647, endPoint y: 323, distance: 407.7
click at [647, 323] on tbody "Brand Name L'il Critters Product Name L'il Critters Gummy Vites Complete Kids M…" at bounding box center [624, 346] width 550 height 617
copy tbody "Product Type health & medicine Category vitamins & supplements Sub Category mul…"
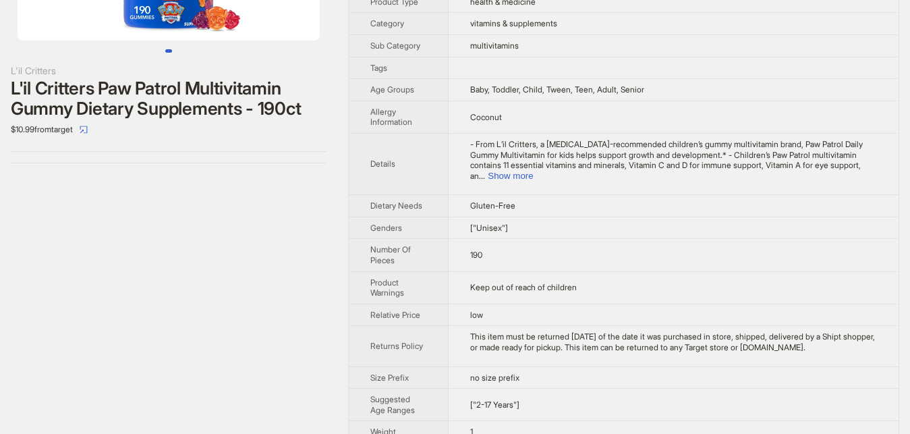
scroll to position [59, 0]
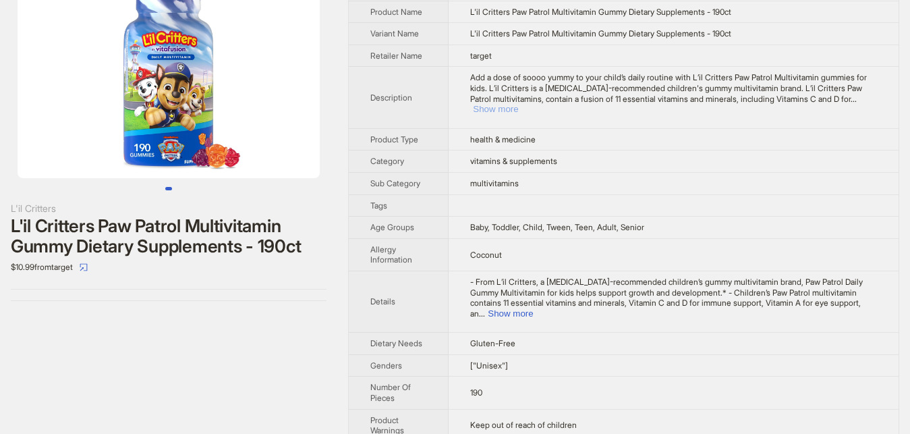
click at [518, 104] on button "Show more" at bounding box center [495, 109] width 45 height 10
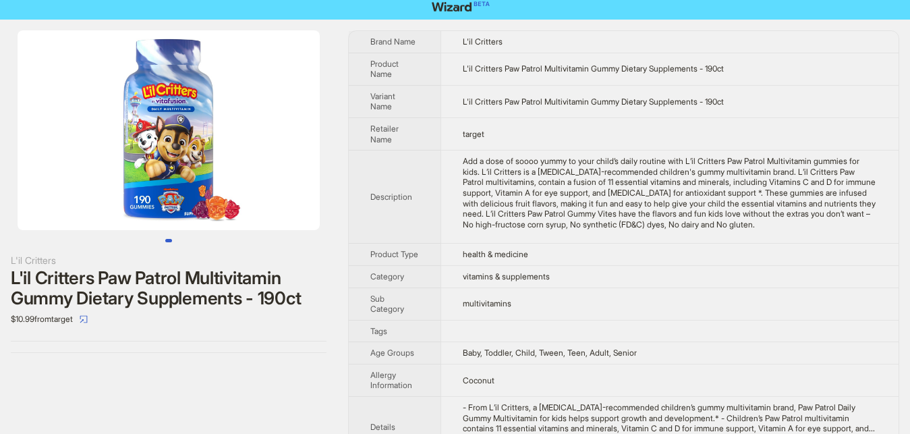
scroll to position [0, 0]
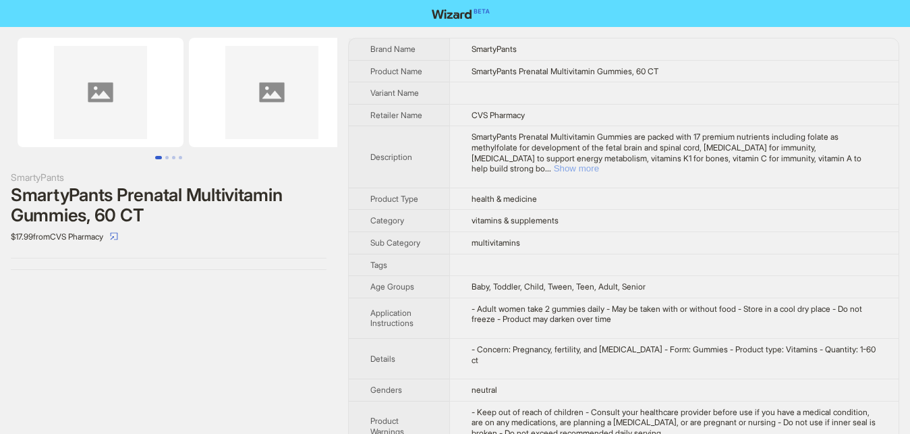
click at [599, 163] on button "Show more" at bounding box center [576, 168] width 45 height 10
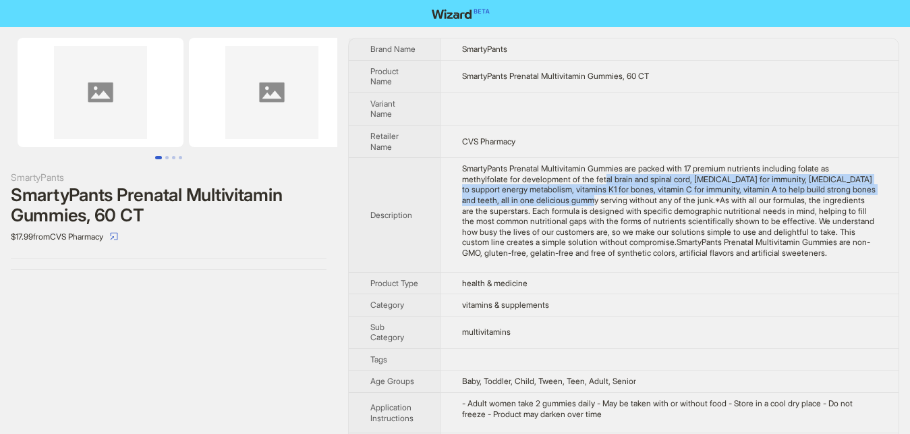
drag, startPoint x: 553, startPoint y: 179, endPoint x: 542, endPoint y: 203, distance: 26.3
click at [542, 203] on div "SmartyPants Prenatal Multivitamin Gummies are packed with 17 premium nutrients …" at bounding box center [669, 210] width 415 height 94
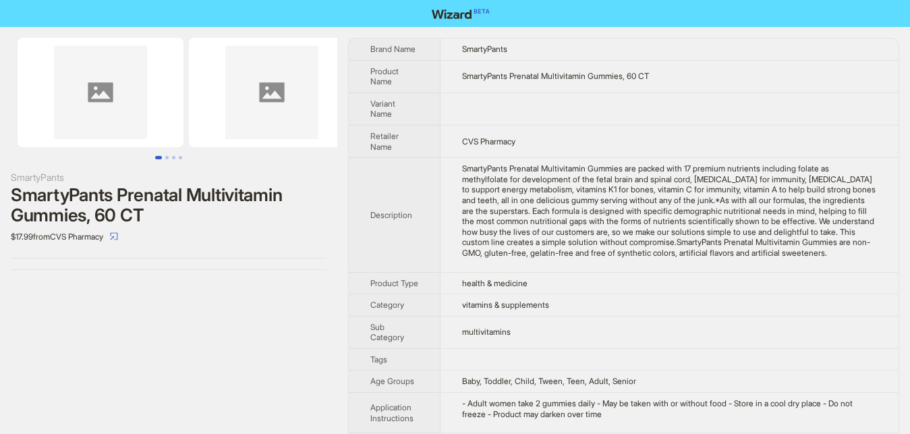
click at [555, 240] on div "SmartyPants Prenatal Multivitamin Gummies are packed with 17 premium nutrients …" at bounding box center [669, 210] width 415 height 94
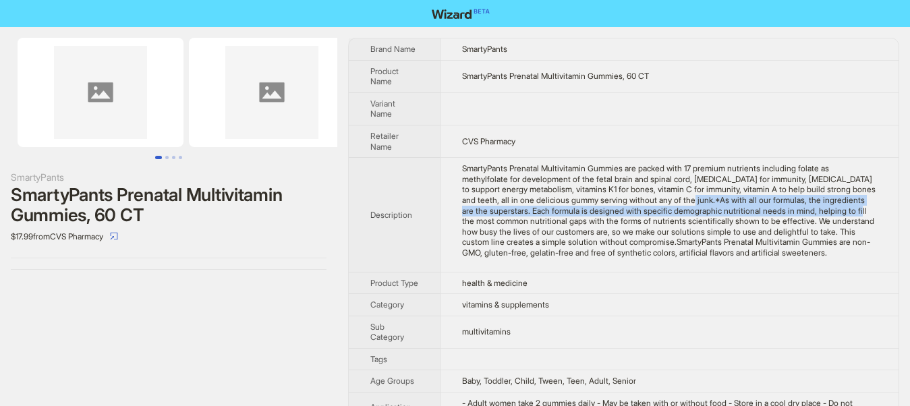
drag, startPoint x: 640, startPoint y: 205, endPoint x: 785, endPoint y: 207, distance: 144.4
click at [785, 207] on div "SmartyPants Prenatal Multivitamin Gummies are packed with 17 premium nutrients …" at bounding box center [669, 210] width 415 height 94
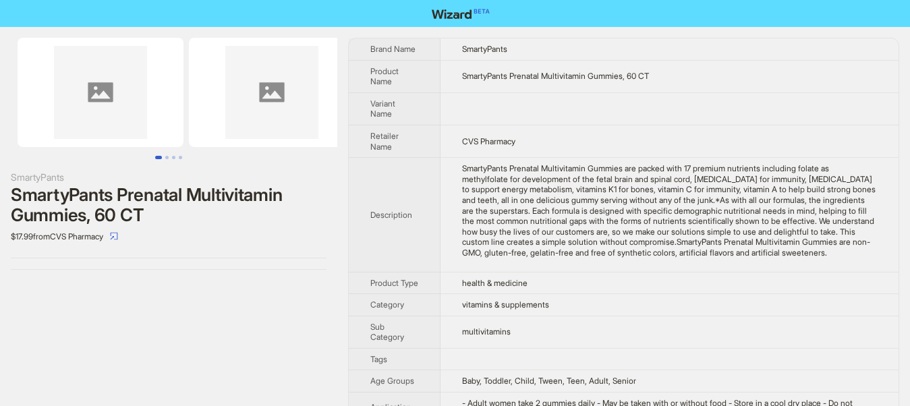
click at [333, 312] on div "SmartyPants SmartyPants Prenatal Multivitamin Gummies, 60 CT $17.99 from CVS Ph…" at bounding box center [168, 298] width 337 height 542
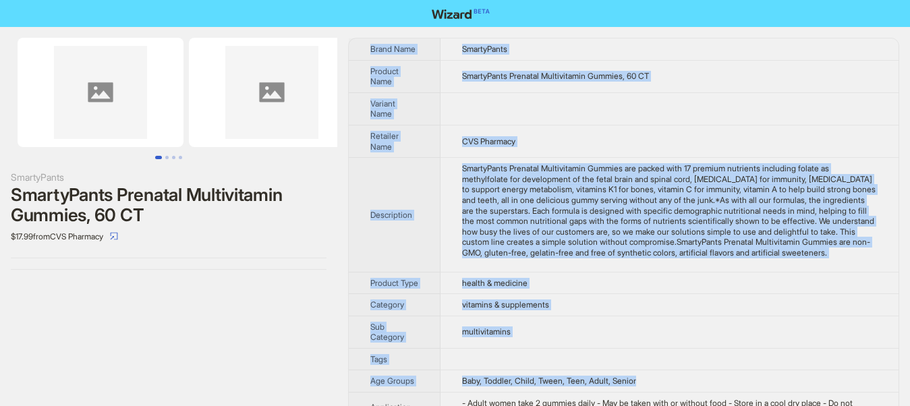
drag, startPoint x: 362, startPoint y: 44, endPoint x: 654, endPoint y: 389, distance: 452.4
click at [654, 389] on tbody "Brand Name SmartyPants Product Name SmartyPants Prenatal Multivitamin Gummies, …" at bounding box center [624, 298] width 550 height 520
copy tbody "Brand Name SmartyPants Product Name SmartyPants Prenatal Multivitamin Gummies, …"
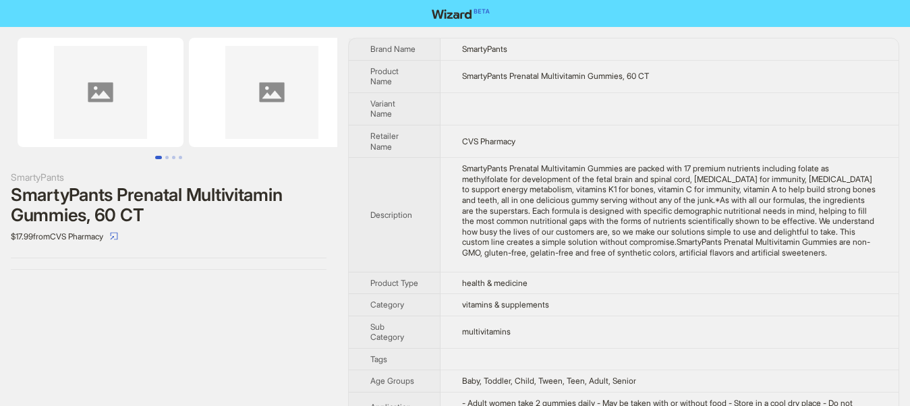
drag, startPoint x: 231, startPoint y: 273, endPoint x: 175, endPoint y: 251, distance: 59.6
click at [231, 274] on div "SmartyPants SmartyPants Prenatal Multivitamin Gummies, 60 CT $17.99 from CVS Ph…" at bounding box center [168, 154] width 337 height 254
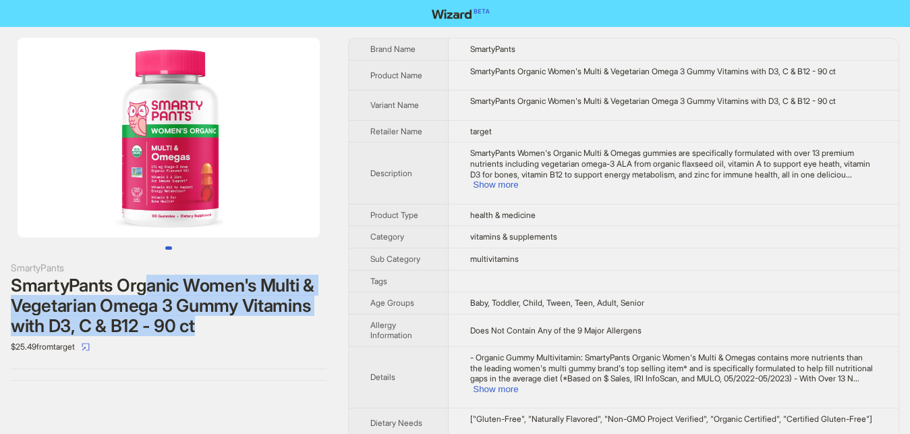
drag, startPoint x: 147, startPoint y: 286, endPoint x: 232, endPoint y: 332, distance: 96.6
click at [232, 332] on div "SmartyPants Organic Women's Multi & Vegetarian Omega 3 Gummy Vitamins with D3, …" at bounding box center [169, 305] width 316 height 61
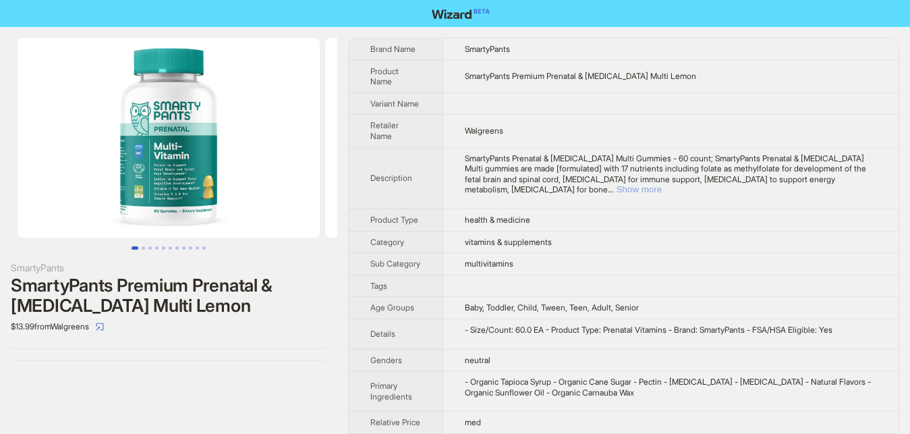
click at [662, 184] on button "Show more" at bounding box center [639, 189] width 45 height 10
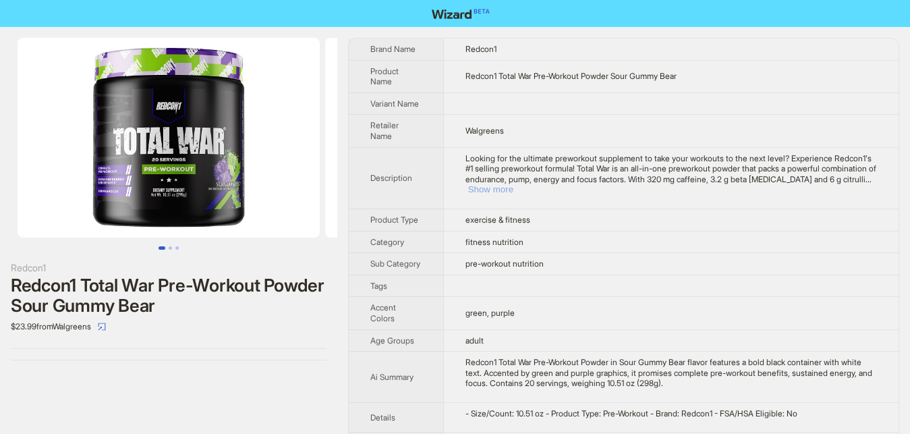
click at [513, 184] on button "Show more" at bounding box center [490, 189] width 45 height 10
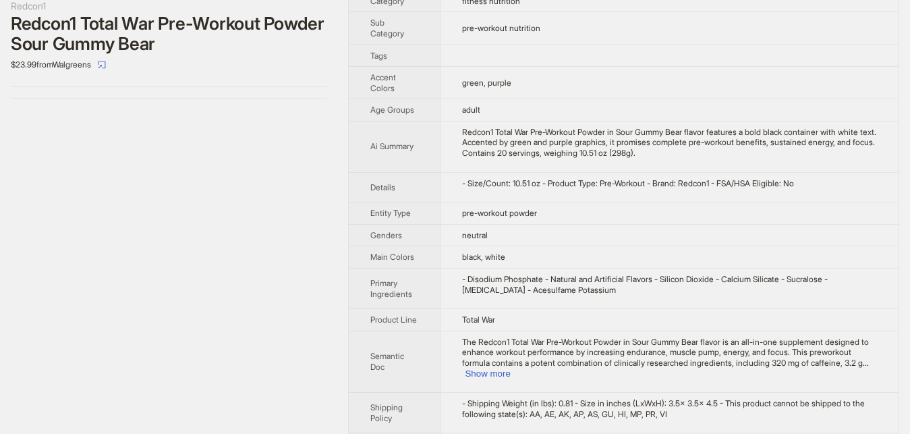
scroll to position [275, 0]
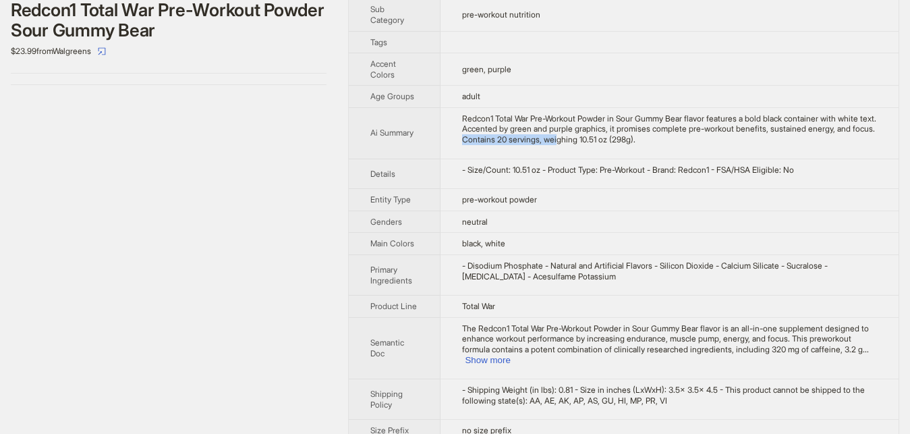
drag, startPoint x: 463, startPoint y: 152, endPoint x: 554, endPoint y: 152, distance: 91.1
click at [554, 145] on div "Redcon1 Total War Pre-Workout Powder in Sour Gummy Bear flavor features a bold …" at bounding box center [669, 129] width 415 height 32
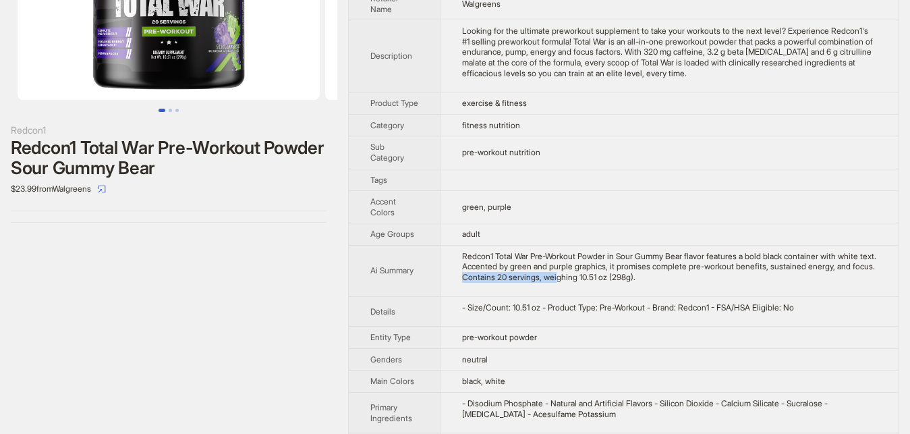
scroll to position [69, 0]
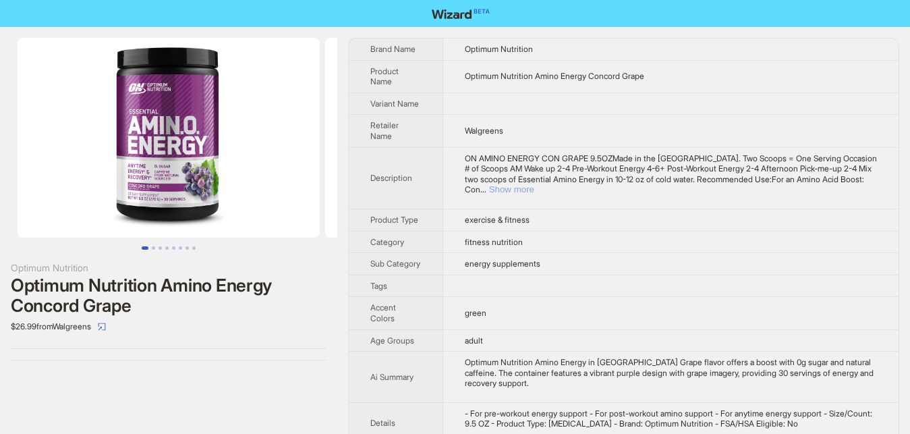
click at [534, 184] on button "Show more" at bounding box center [511, 189] width 45 height 10
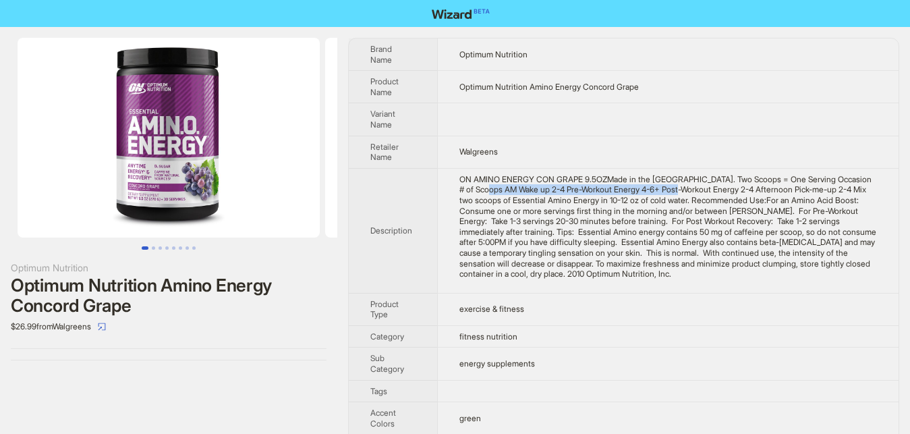
drag, startPoint x: 490, startPoint y: 190, endPoint x: 677, endPoint y: 192, distance: 186.9
click at [677, 192] on div "ON AMINO ENERGY CON GRAPE 9.5OZMade in the USA. Two Scoops = One Serving Occasi…" at bounding box center [668, 226] width 418 height 105
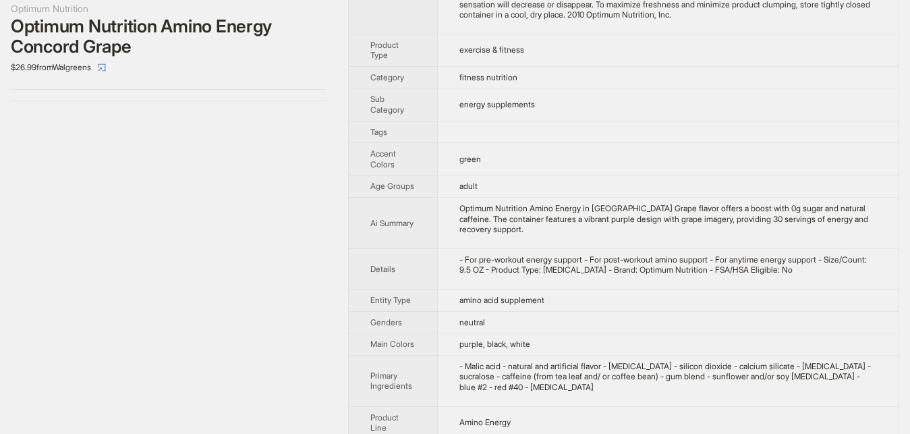
scroll to position [275, 0]
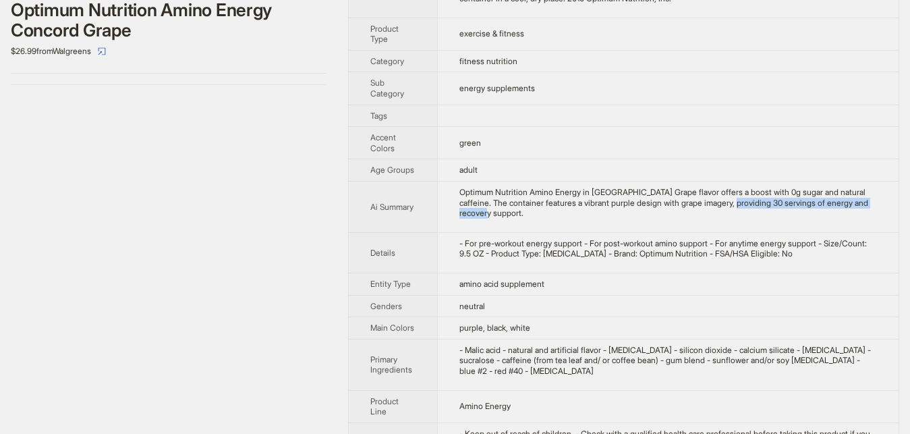
drag, startPoint x: 717, startPoint y: 194, endPoint x: 883, endPoint y: 194, distance: 166.7
click at [883, 194] on td "Optimum Nutrition Amino Energy in Concord Grape flavor offers a boost with 0g s…" at bounding box center [668, 207] width 462 height 51
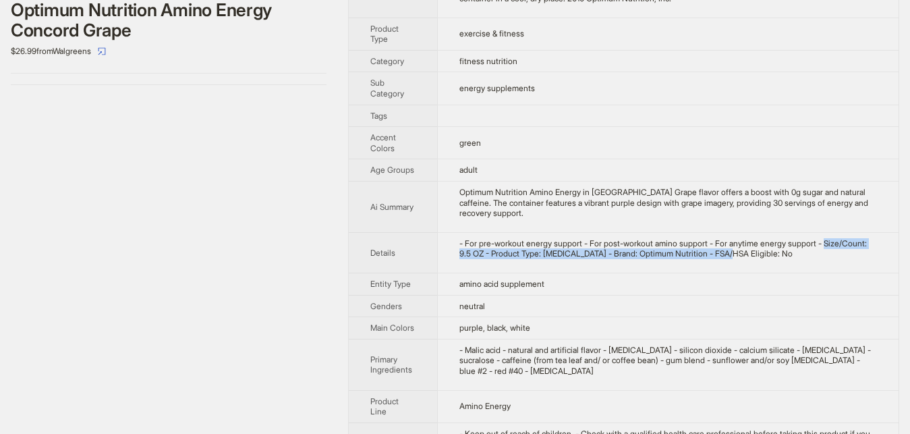
drag, startPoint x: 815, startPoint y: 220, endPoint x: 714, endPoint y: 242, distance: 103.6
click at [714, 242] on td "- For pre-workout energy support - For post-workout amino support - For anytime…" at bounding box center [668, 252] width 462 height 40
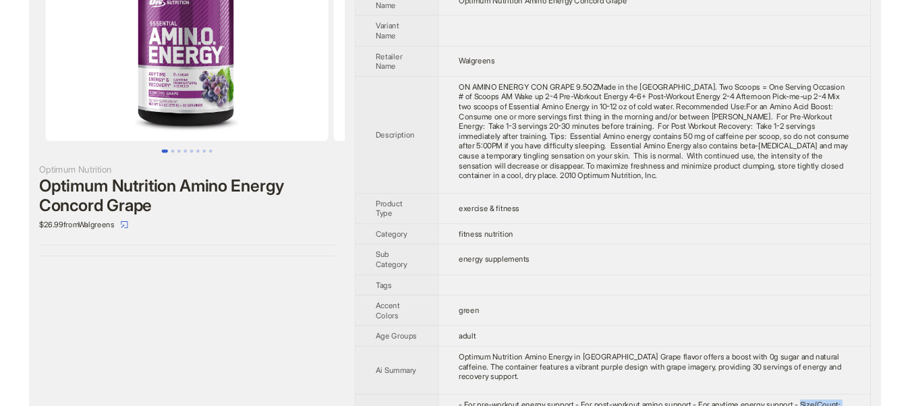
scroll to position [65, 0]
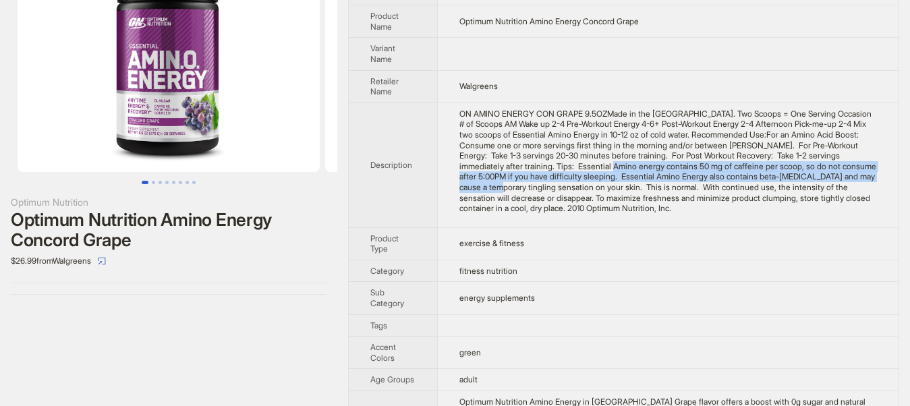
drag, startPoint x: 545, startPoint y: 167, endPoint x: 820, endPoint y: 177, distance: 275.5
click at [820, 177] on div "ON AMINO ENERGY CON GRAPE 9.5OZMade in the USA. Two Scoops = One Serving Occasi…" at bounding box center [668, 161] width 418 height 105
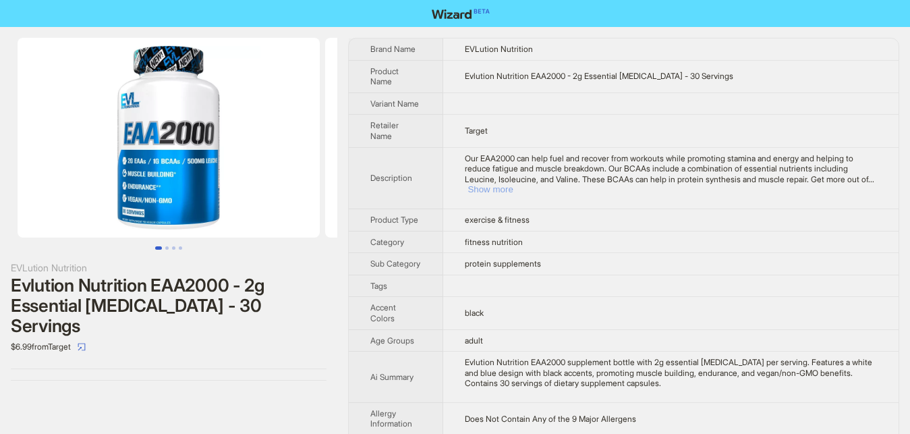
click at [513, 184] on button "Show more" at bounding box center [490, 189] width 45 height 10
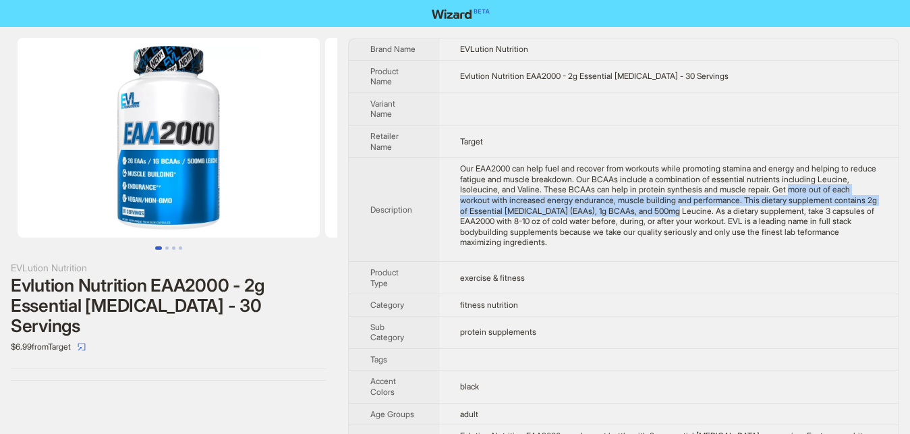
drag, startPoint x: 778, startPoint y: 203, endPoint x: 662, endPoint y: 221, distance: 117.4
click at [662, 221] on div "Our EAA2000 can help fuel and recover from workouts while promoting stamina and…" at bounding box center [668, 205] width 417 height 84
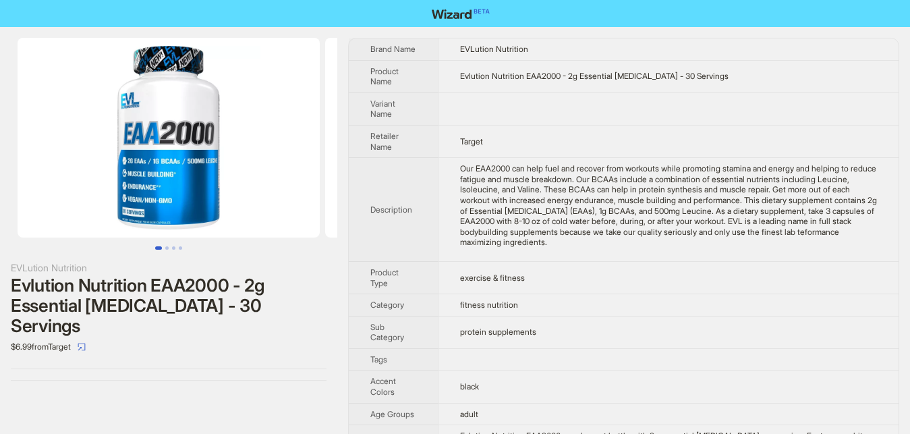
click at [242, 370] on div "EVLution Nutrition Evlution Nutrition EAA2000 - 2g Essential Amino Acids - 30 S…" at bounding box center [168, 209] width 337 height 364
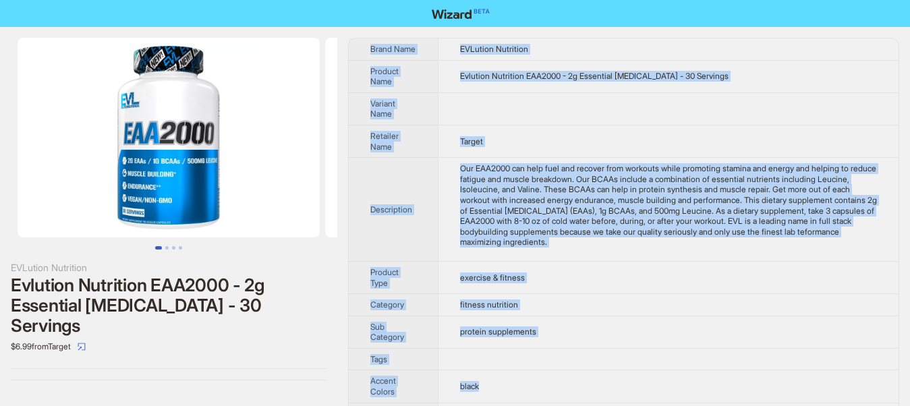
drag, startPoint x: 0, startPoint y: 33, endPoint x: 640, endPoint y: 383, distance: 729.8
click at [337, 383] on div "EVLution Nutrition Evlution Nutrition EAA2000 - 2g Essential Amino Acids - 30 S…" at bounding box center [168, 209] width 337 height 364
copy div "Brand Name EVLution Nutrition Product Name Evlution Nutrition EAA2000 - 2g Esse…"
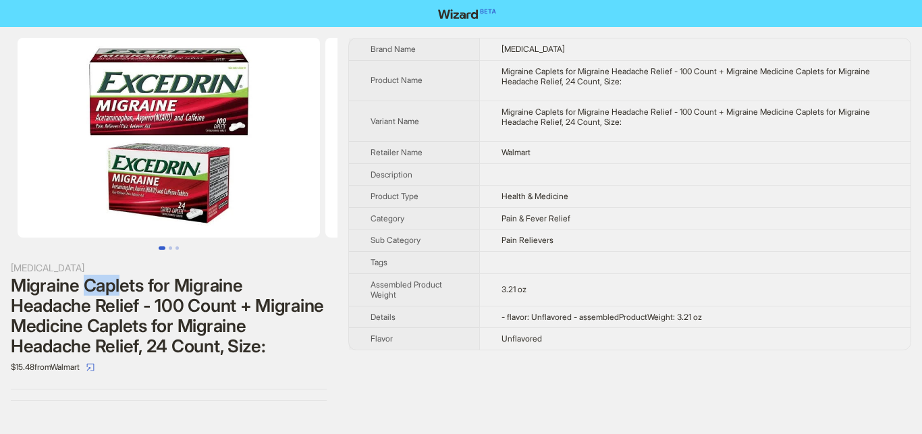
drag, startPoint x: 87, startPoint y: 287, endPoint x: 123, endPoint y: 292, distance: 36.1
click at [123, 292] on div "Migraine Caplets for Migraine Headache Relief - 100 Count + Migraine Medicine C…" at bounding box center [169, 315] width 316 height 81
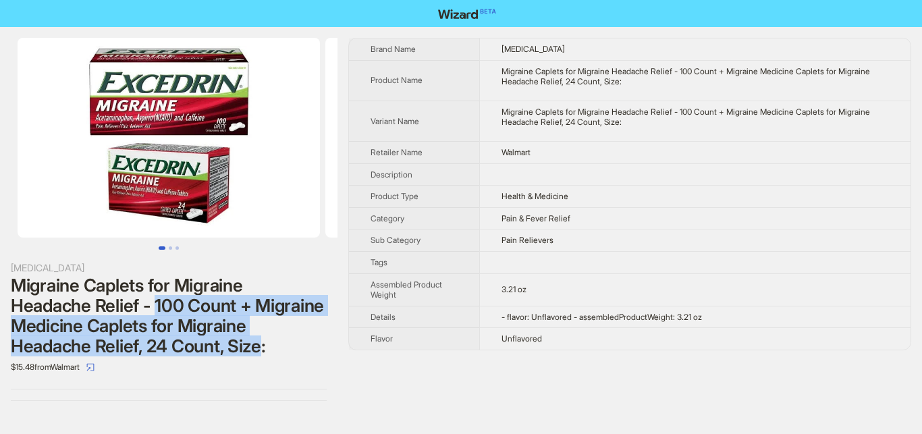
drag, startPoint x: 156, startPoint y: 302, endPoint x: 261, endPoint y: 348, distance: 114.8
click at [261, 348] on div "Migraine Caplets for Migraine Headache Relief - 100 Count + Migraine Medicine C…" at bounding box center [169, 315] width 316 height 81
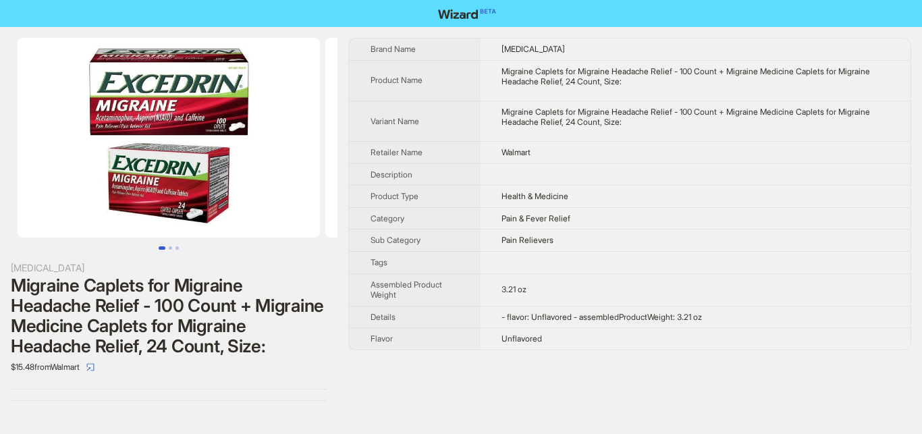
click at [248, 381] on div "Excedrin Migraine Caplets for Migraine Headache Relief - 100 Count + Migraine M…" at bounding box center [168, 219] width 337 height 385
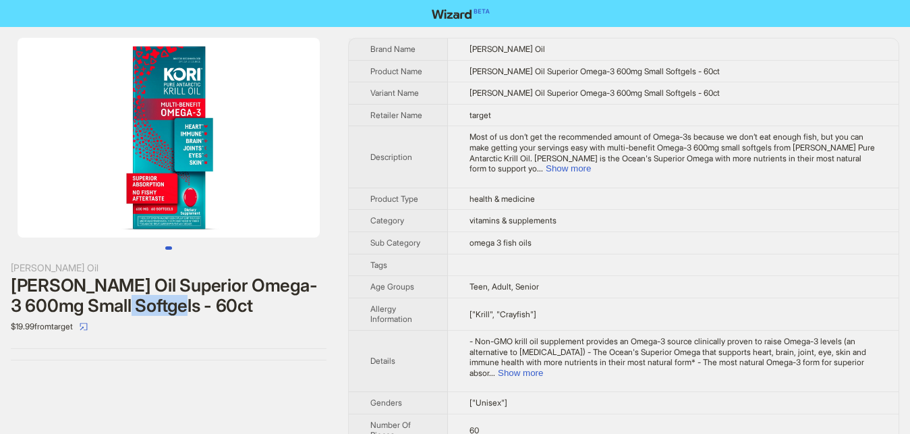
drag, startPoint x: 96, startPoint y: 307, endPoint x: 129, endPoint y: 307, distance: 32.4
click at [128, 307] on div "[PERSON_NAME] Oil Superior Omega-3 600mg Small Softgels - 60ct" at bounding box center [169, 295] width 316 height 40
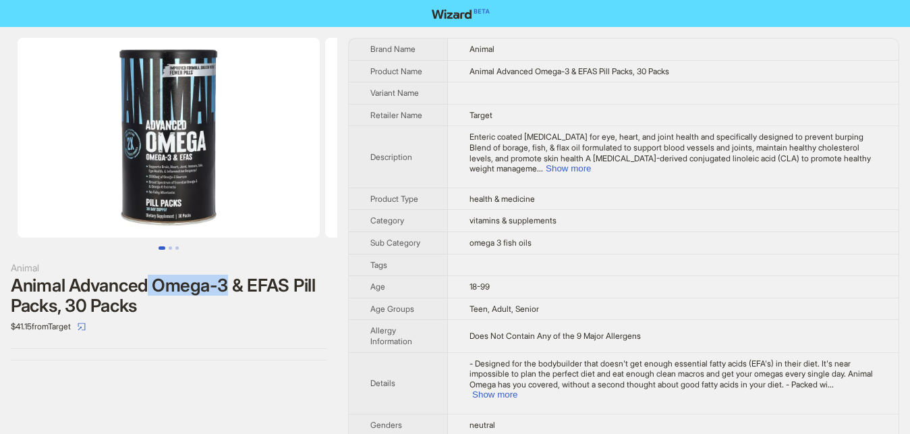
drag, startPoint x: 150, startPoint y: 287, endPoint x: 229, endPoint y: 287, distance: 78.9
click at [229, 287] on div "Animal Advanced Omega-3 & EFAS Pill Packs, 30 Packs" at bounding box center [169, 295] width 316 height 40
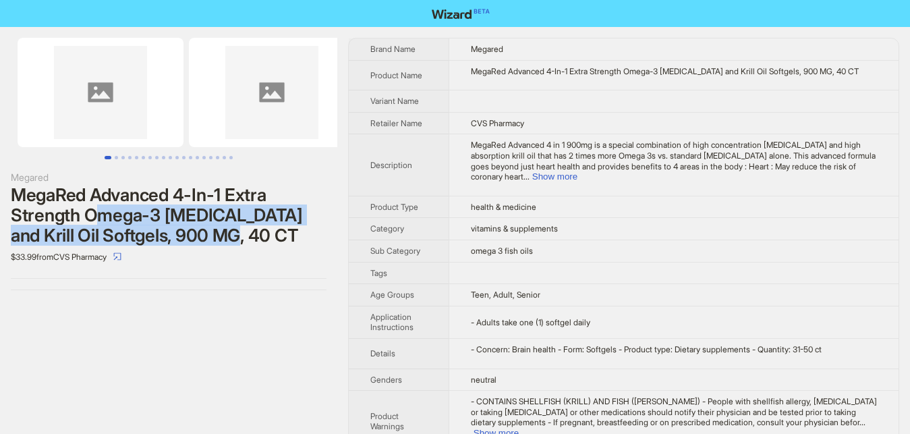
drag, startPoint x: 101, startPoint y: 216, endPoint x: 199, endPoint y: 235, distance: 99.8
click at [199, 235] on div "MegaRed Advanced 4-In-1 Extra Strength Omega-3 [MEDICAL_DATA] and Krill Oil Sof…" at bounding box center [169, 215] width 316 height 61
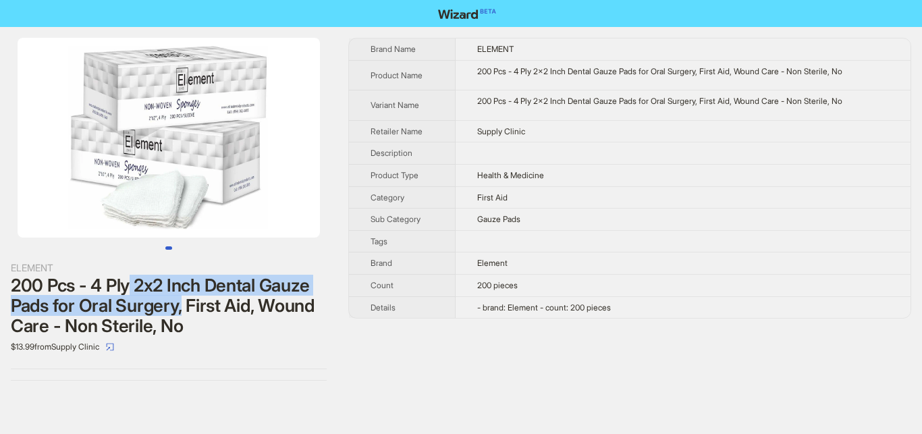
drag, startPoint x: 132, startPoint y: 287, endPoint x: 183, endPoint y: 311, distance: 55.8
click at [183, 311] on div "200 Pcs - 4 Ply 2x2 Inch Dental Gauze Pads for Oral Surgery, First Aid, Wound C…" at bounding box center [169, 305] width 316 height 61
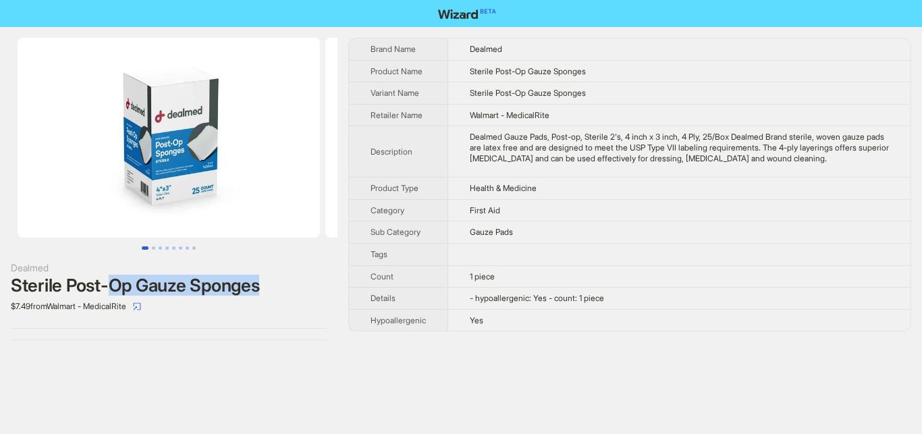
drag, startPoint x: 119, startPoint y: 286, endPoint x: 278, endPoint y: 286, distance: 159.2
click at [278, 286] on div "Sterile Post-Op Gauze Sponges" at bounding box center [169, 285] width 316 height 20
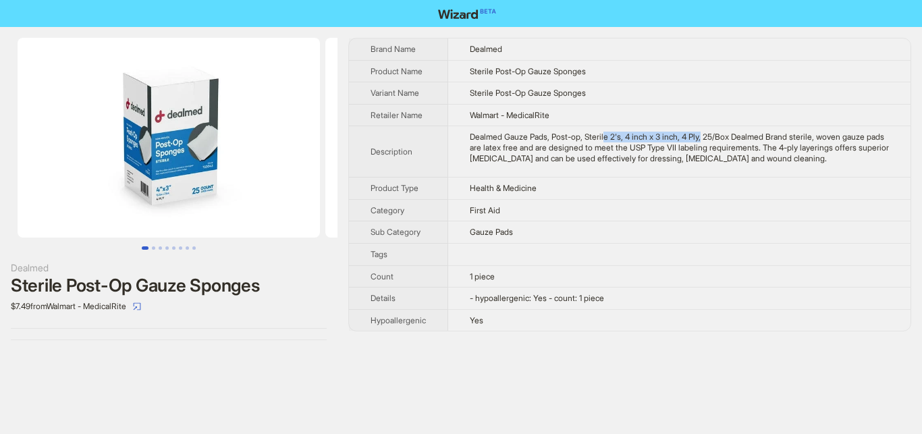
drag, startPoint x: 601, startPoint y: 136, endPoint x: 696, endPoint y: 138, distance: 95.2
click at [696, 138] on div "Dealmed Gauze Pads, Post-op, Sterile 2's, 4 inch x 3 inch, 4 Ply, 25/Box Dealme…" at bounding box center [679, 148] width 419 height 32
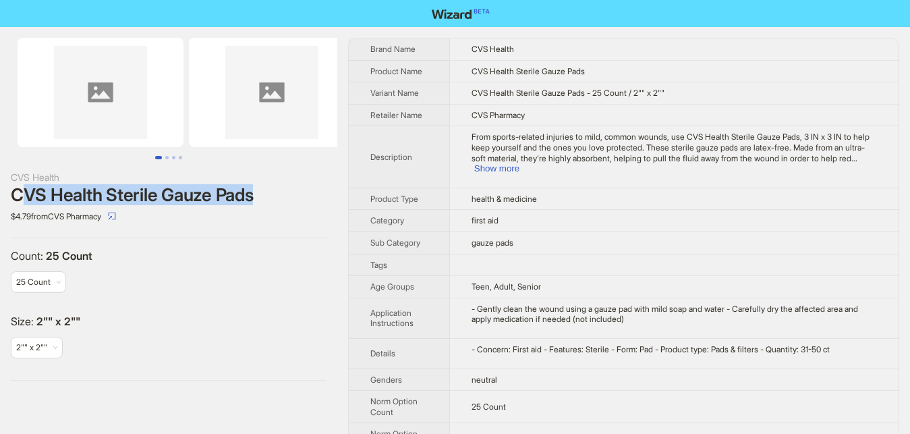
drag, startPoint x: 20, startPoint y: 203, endPoint x: 286, endPoint y: 195, distance: 266.6
click at [286, 195] on div "CVS Health Sterile Gauze Pads" at bounding box center [169, 195] width 316 height 20
click at [520, 163] on button "Show more" at bounding box center [496, 168] width 45 height 10
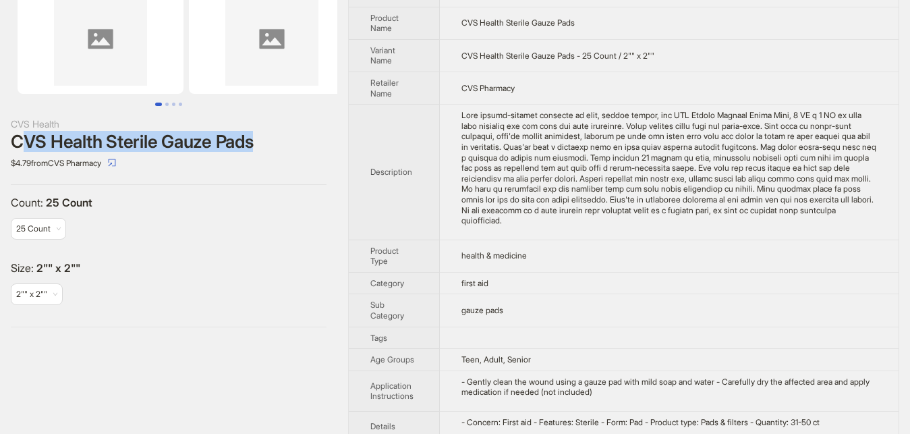
scroll to position [3, 0]
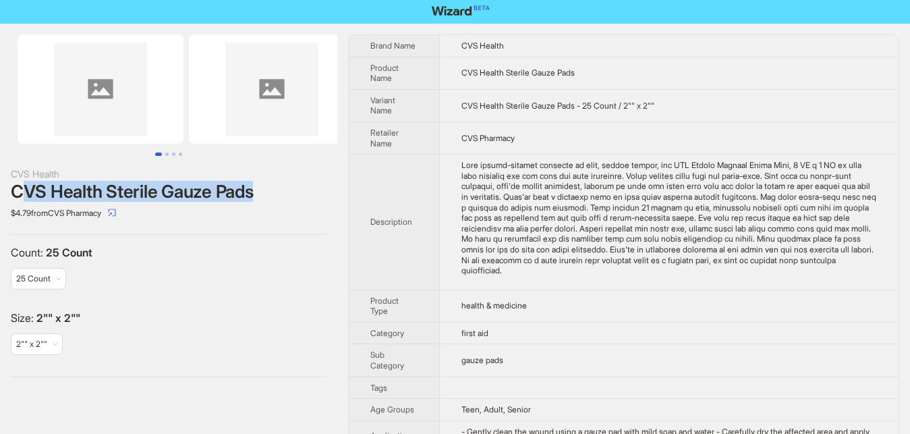
click at [229, 356] on div "Size : 2"" x 2"" 2"" x 2""" at bounding box center [169, 338] width 316 height 55
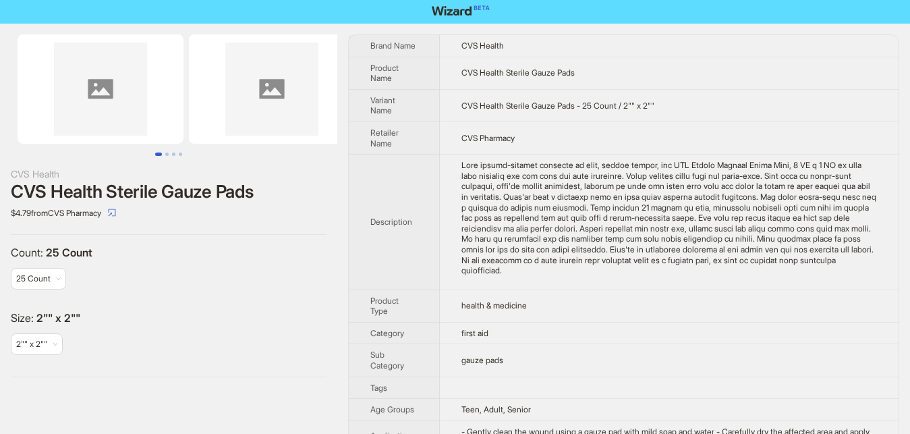
click at [288, 198] on div "CVS Health Sterile Gauze Pads" at bounding box center [169, 192] width 316 height 20
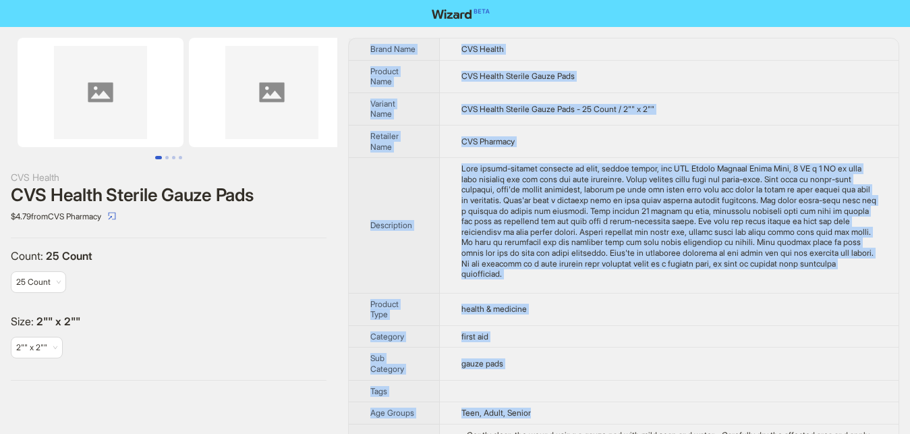
drag, startPoint x: 11, startPoint y: 33, endPoint x: 568, endPoint y: 410, distance: 672.4
click at [337, 391] on div "CVS Health CVS Health Sterile Gauze Pads $4.79 from CVS Pharmacy Count : 25 Cou…" at bounding box center [168, 209] width 337 height 364
copy div "Brand Name CVS Health Product Name CVS Health Sterile Gauze Pads Variant Name C…"
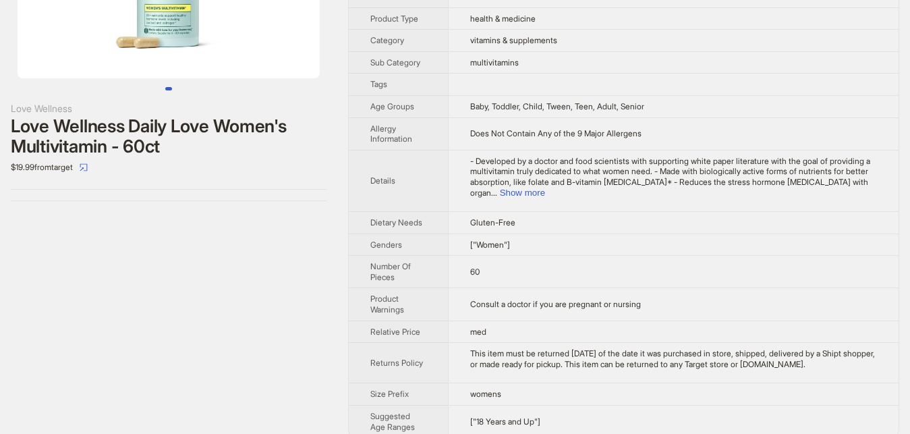
scroll to position [165, 0]
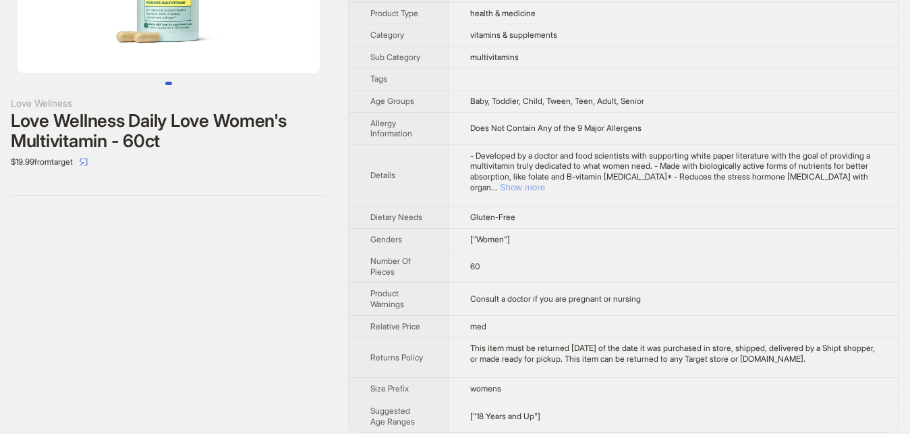
click at [545, 182] on button "Show more" at bounding box center [522, 187] width 45 height 10
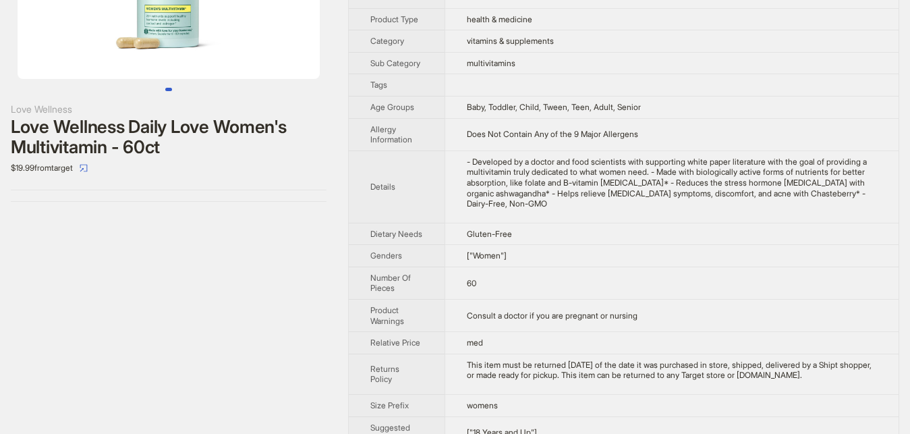
scroll to position [0, 0]
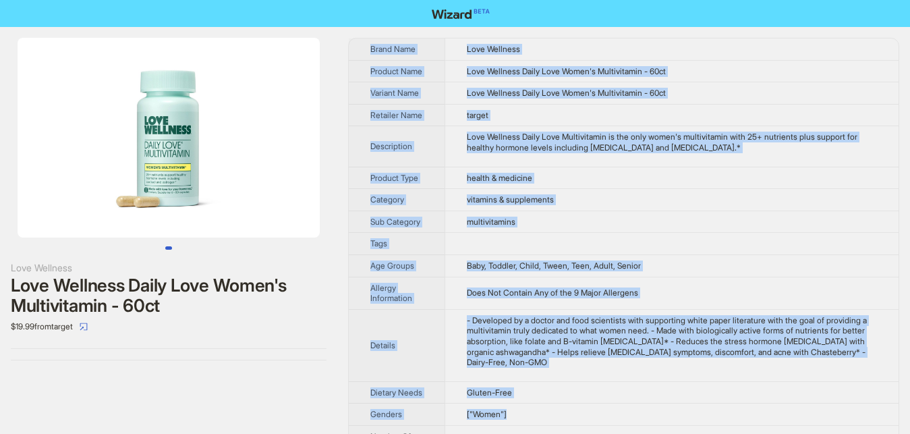
drag, startPoint x: 84, startPoint y: 40, endPoint x: 610, endPoint y: 413, distance: 644.8
click at [337, 371] on div "Love Wellness Love Wellness Daily Love Women's Multivitamin - 60ct $19.99 from …" at bounding box center [168, 199] width 337 height 344
copy div "Brand Name Love Wellness Product Name Love Wellness Daily Love Women's Multivit…"
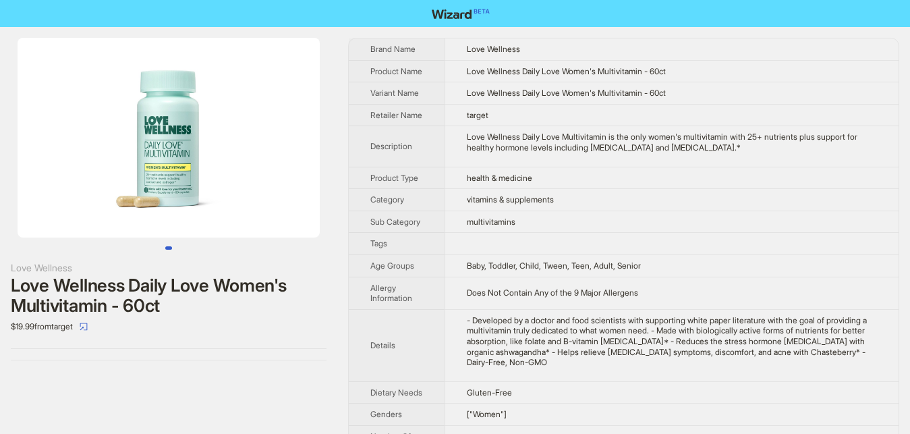
click at [121, 335] on div "$19.99 from target" at bounding box center [169, 327] width 316 height 22
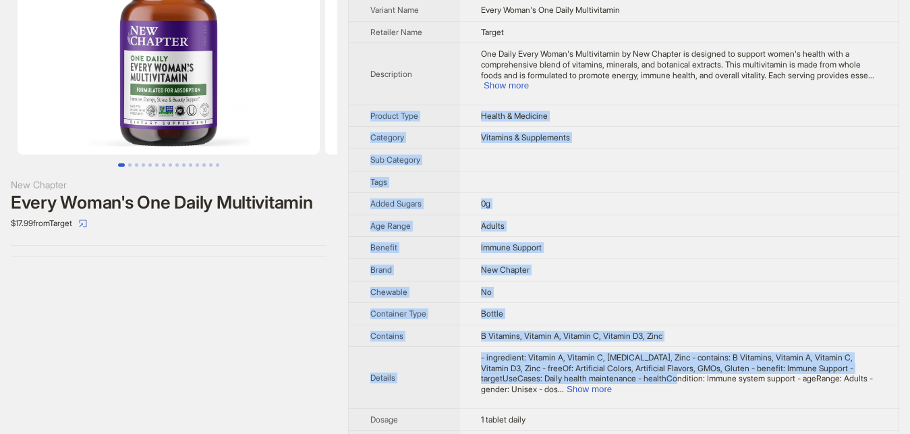
scroll to position [138, 0]
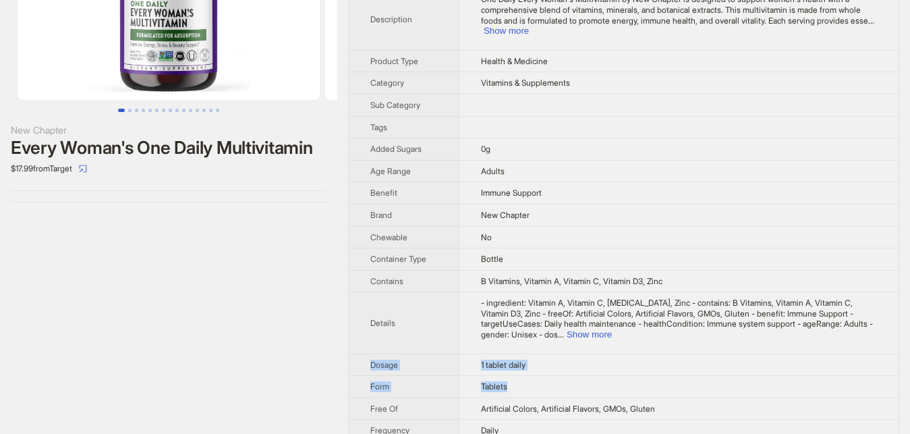
drag, startPoint x: 13, startPoint y: 36, endPoint x: 559, endPoint y: 354, distance: 632.6
click at [337, 213] on div "New Chapter Every Woman's One Daily Multivitamin $17.99 from Target" at bounding box center [168, 51] width 337 height 324
click at [529, 26] on button "Show more" at bounding box center [506, 31] width 45 height 10
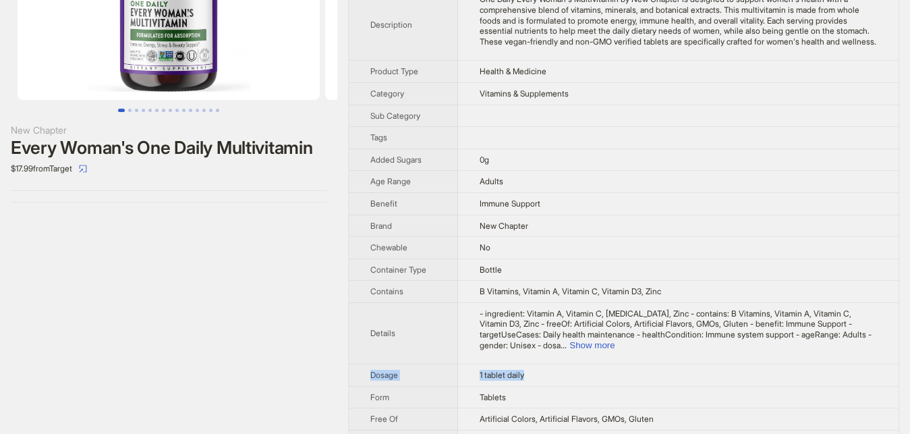
scroll to position [0, 0]
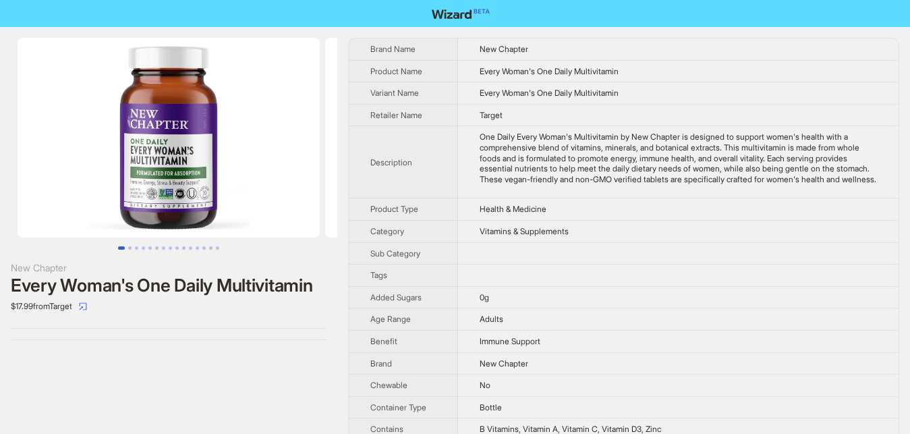
click at [11, 32] on div "New Chapter Every Woman's One Daily Multivitamin $17.99 from Target" at bounding box center [168, 189] width 337 height 324
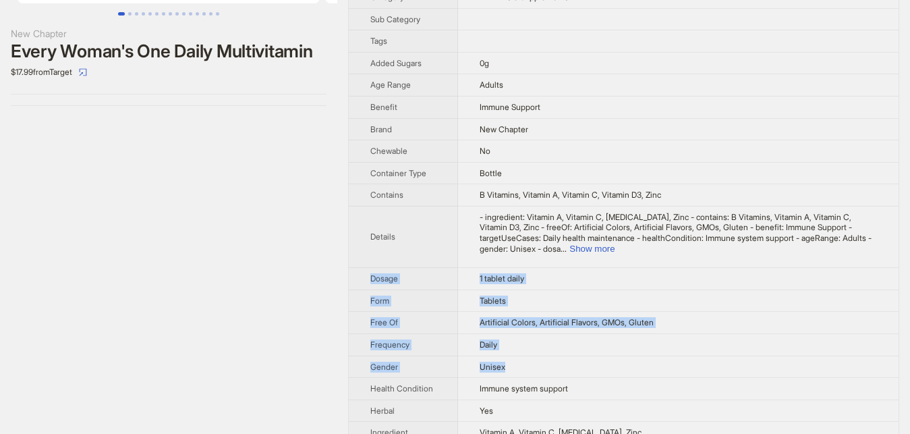
scroll to position [237, 0]
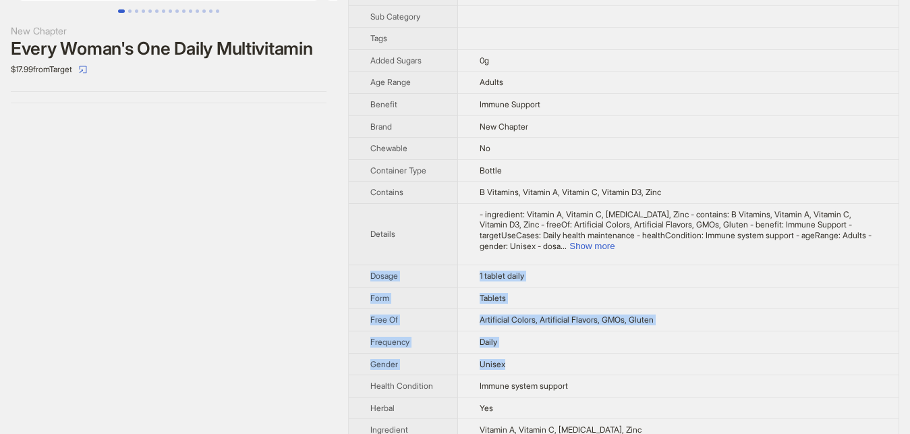
drag, startPoint x: 5, startPoint y: 35, endPoint x: 600, endPoint y: 393, distance: 694.6
copy tbody "Dosage 1 tablet daily Form Tablets Free Of Artificial Colors, Artificial Flavor…"
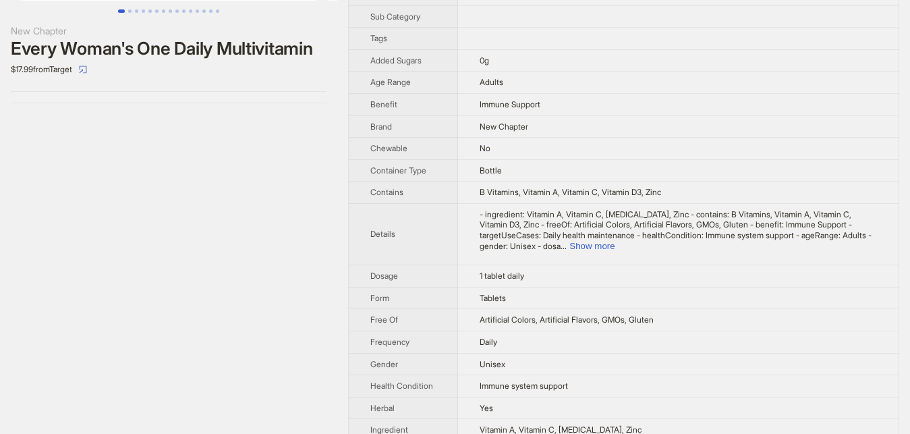
click at [261, 160] on div "New Chapter Every Woman's One Daily Multivitamin $17.99 from Target" at bounding box center [168, 274] width 337 height 969
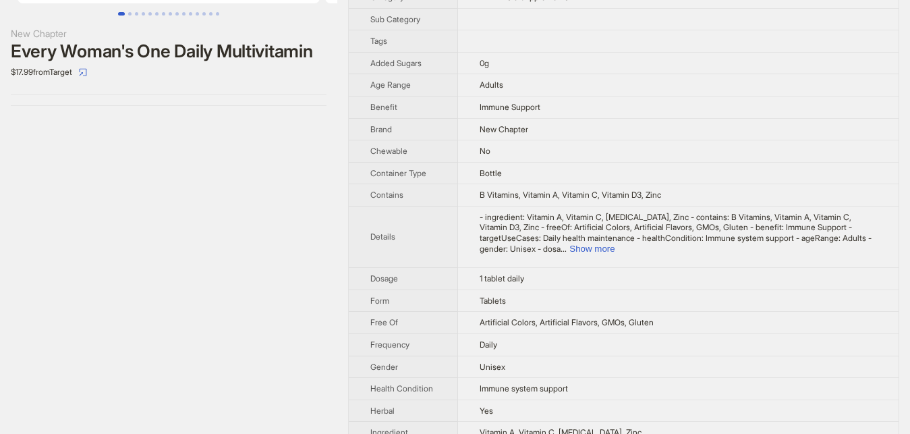
scroll to position [99, 0]
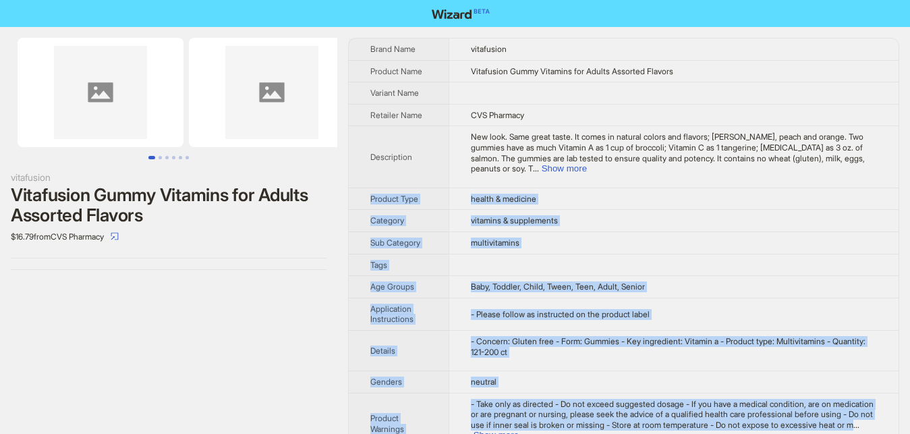
drag, startPoint x: 5, startPoint y: 32, endPoint x: 866, endPoint y: 414, distance: 941.9
click at [337, 281] on div "vitafusion Vitafusion Gummy Vitamins for Adults Assorted Flavors $16.79 from CV…" at bounding box center [168, 154] width 337 height 254
click at [519, 430] on button "Show more" at bounding box center [496, 435] width 45 height 10
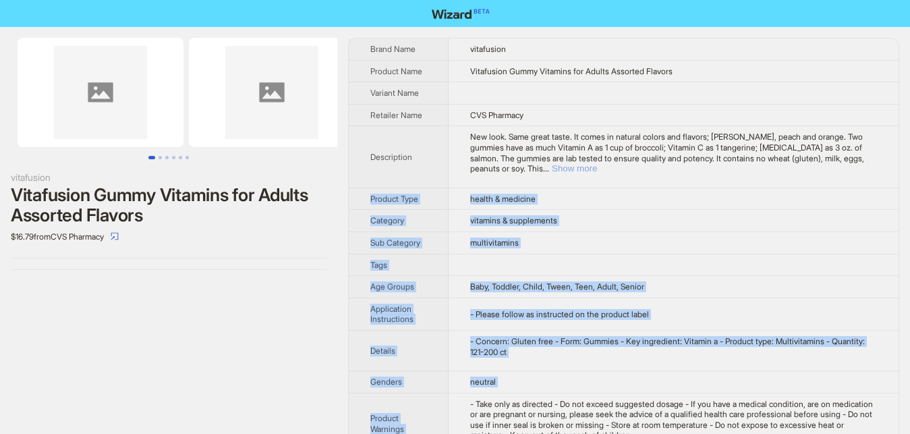
click at [597, 163] on button "Show more" at bounding box center [574, 168] width 45 height 10
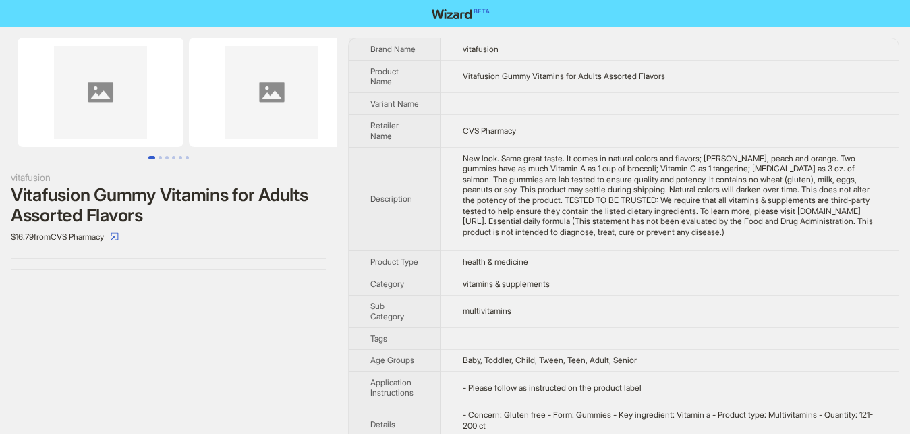
click at [6, 33] on div "vitafusion Vitafusion Gummy Vitamins for Adults Assorted Flavors $16.79 from CV…" at bounding box center [168, 154] width 337 height 254
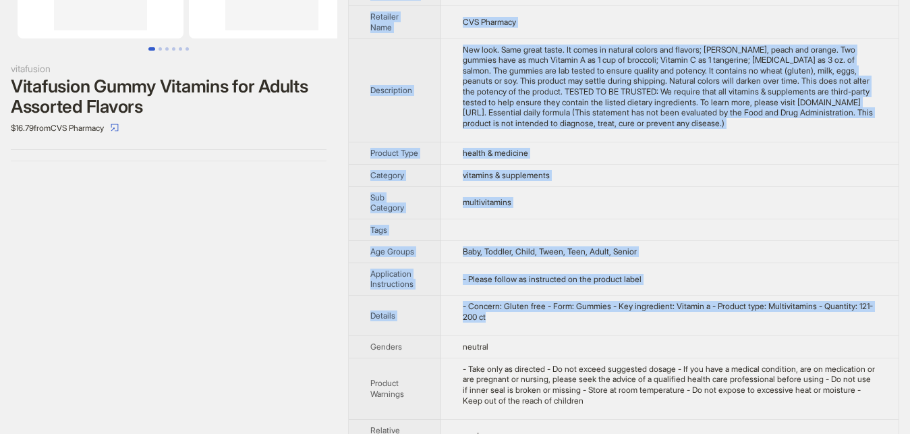
scroll to position [138, 0]
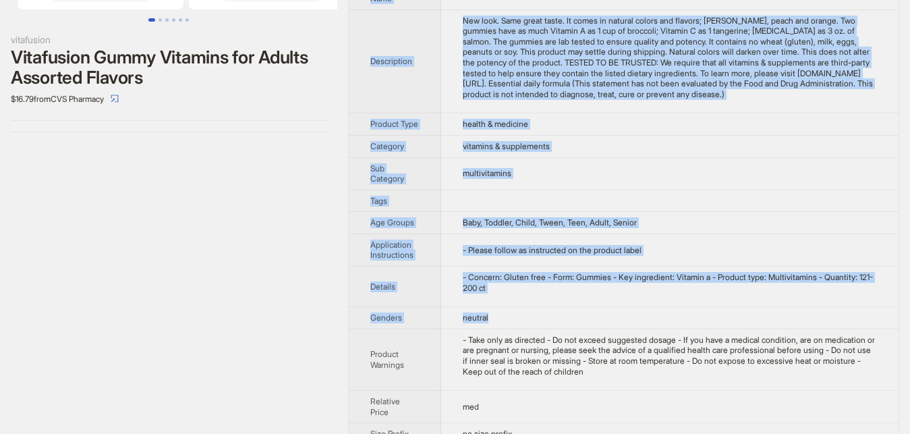
drag, startPoint x: 6, startPoint y: 33, endPoint x: 598, endPoint y: 342, distance: 668.2
click at [337, 143] on div "vitafusion Vitafusion Gummy Vitamins for Adults Assorted Flavors $16.79 from CV…" at bounding box center [168, 16] width 337 height 254
copy div "Brand Name vitafusion Product Name Vitafusion Gummy Vitamins for Adults Assorte…"
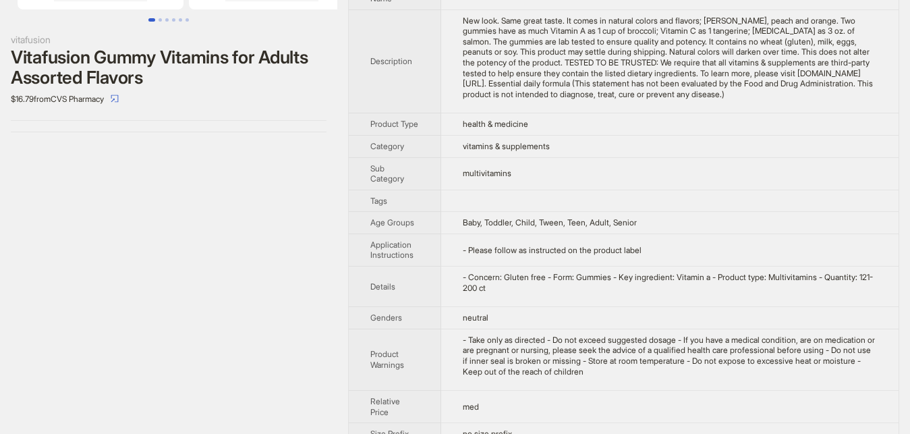
click at [238, 185] on div "vitafusion Vitafusion Gummy Vitamins for Adults Assorted Flavors $16.79 from CV…" at bounding box center [168, 172] width 337 height 567
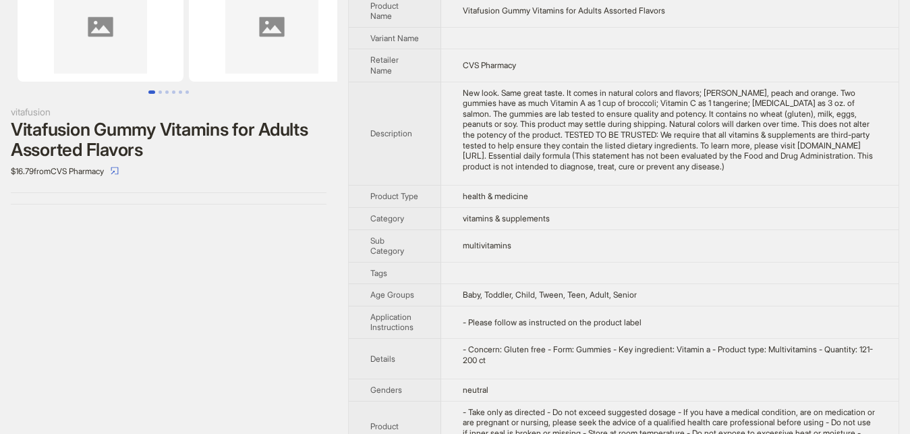
scroll to position [0, 0]
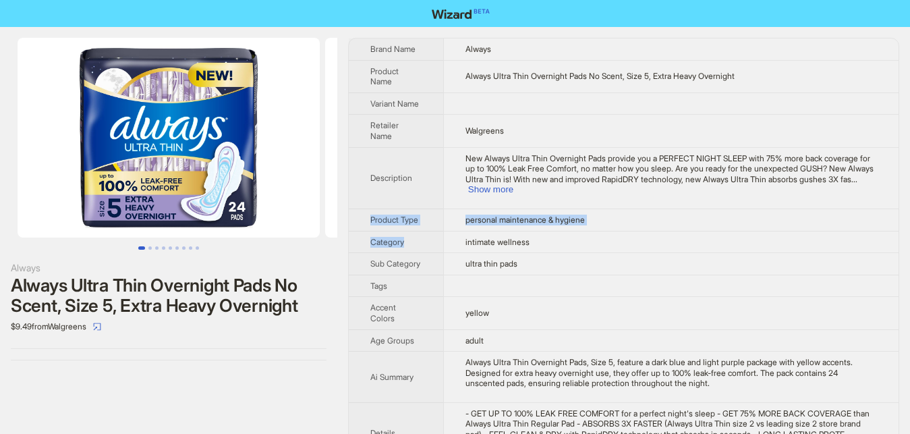
drag, startPoint x: 228, startPoint y: 95, endPoint x: 445, endPoint y: 2, distance: 235.8
click at [337, 224] on div "Always Always Ultra Thin Overnight Pads No Scent, Size 5, Extra Heavy Overnight…" at bounding box center [168, 199] width 337 height 344
click at [244, 366] on div "Always Always Ultra Thin Overnight Pads No Scent, Size 5, Extra Heavy Overnight…" at bounding box center [168, 199] width 337 height 344
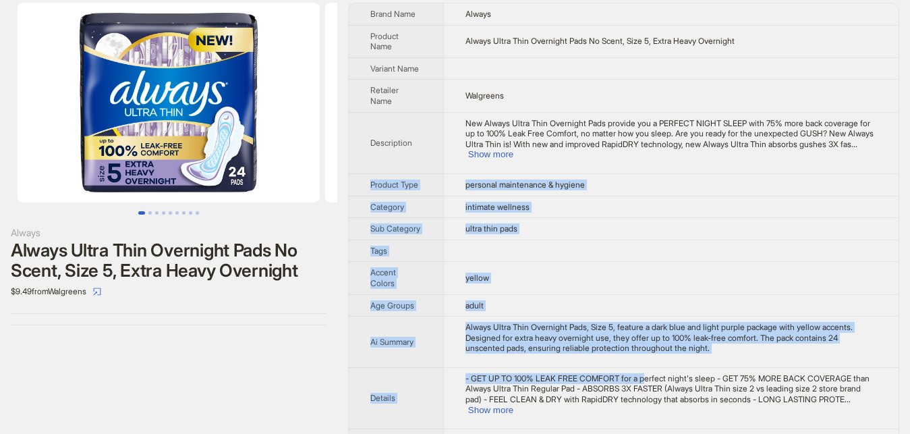
scroll to position [69, 0]
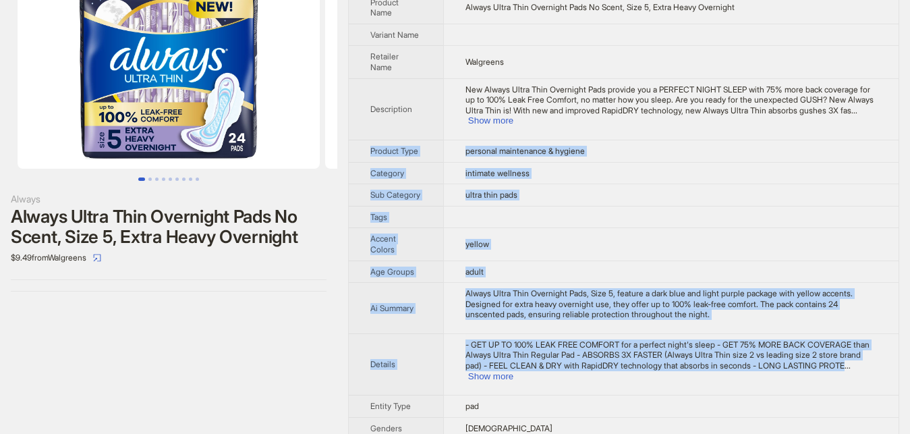
drag, startPoint x: 0, startPoint y: 31, endPoint x: 855, endPoint y: 358, distance: 915.1
click at [337, 302] on div "Always Always Ultra Thin Overnight Pads No Scent, Size 5, Extra Heavy Overnight…" at bounding box center [168, 130] width 337 height 344
click at [513, 115] on button "Show more" at bounding box center [490, 120] width 45 height 10
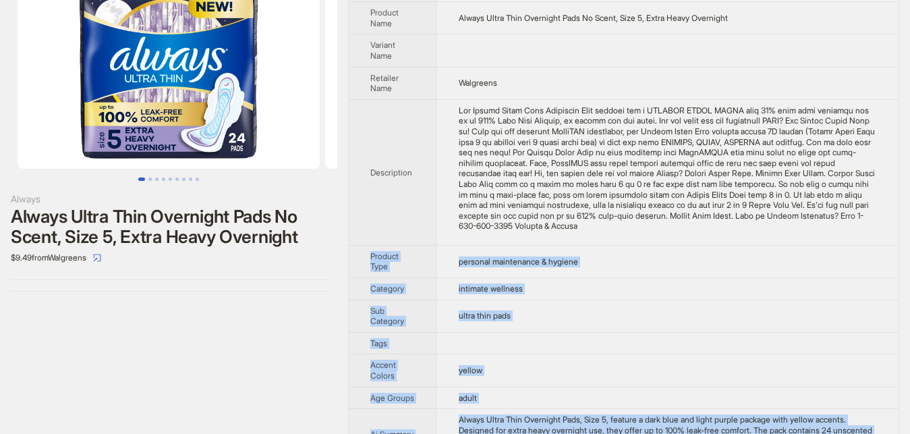
click at [3, 16] on li at bounding box center [161, 69] width 323 height 200
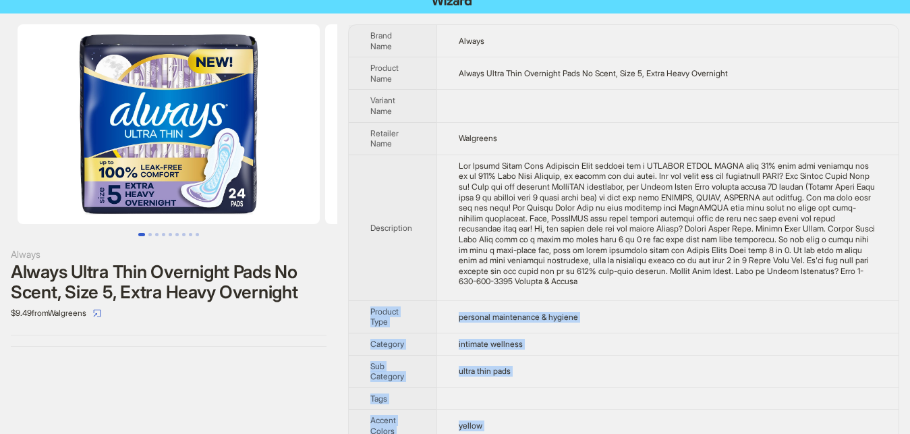
scroll to position [0, 0]
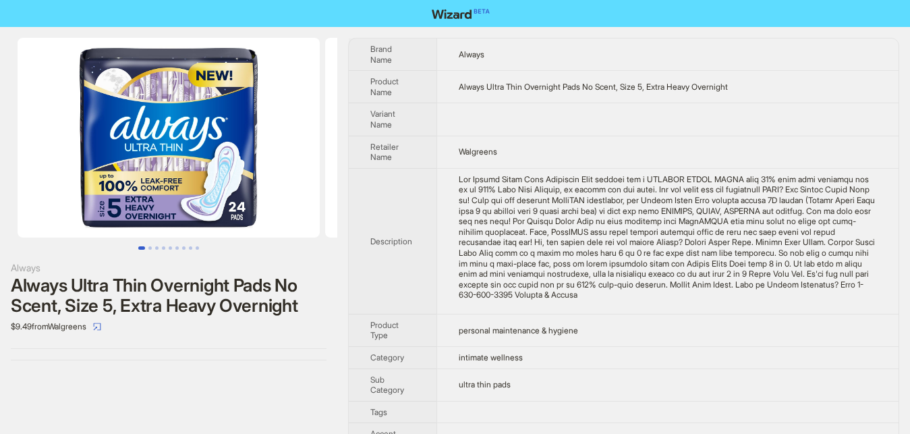
click at [4, 32] on div "Always Always Ultra Thin Overnight Pads No Scent, Size 5, Extra Heavy Overnight…" at bounding box center [168, 199] width 337 height 344
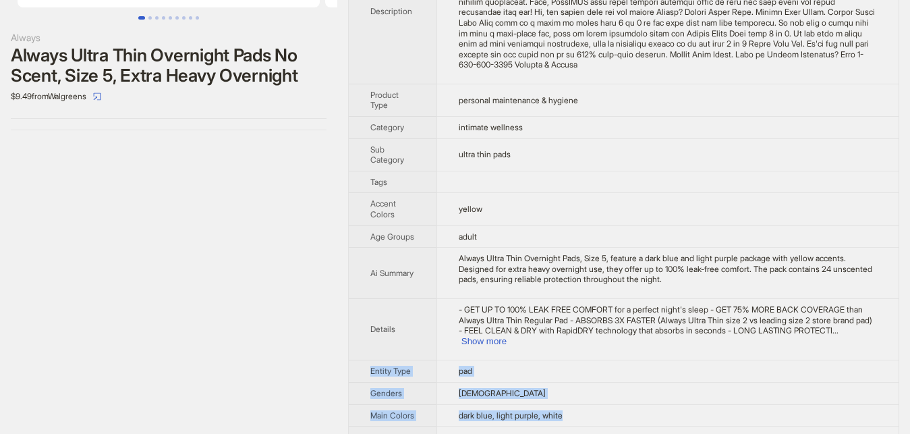
scroll to position [231, 0]
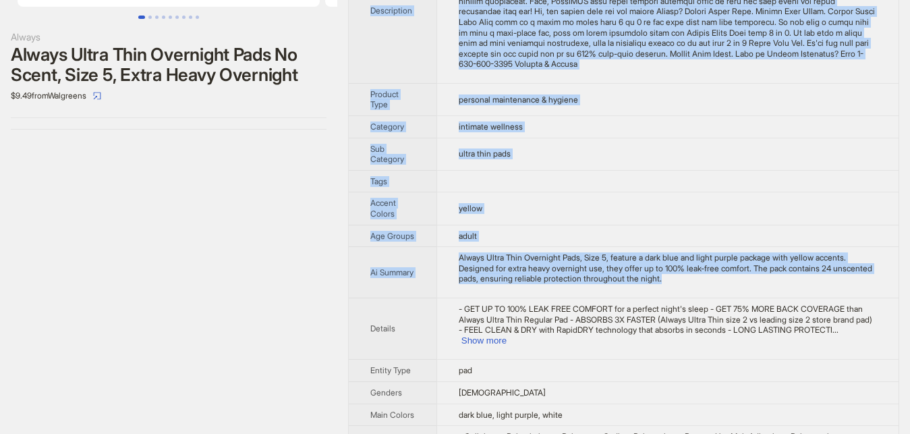
drag, startPoint x: 4, startPoint y: 32, endPoint x: 658, endPoint y: 271, distance: 696.1
copy div "Brand Name Always Product Name Always Ultra Thin Overnight Pads No Scent, Size …"
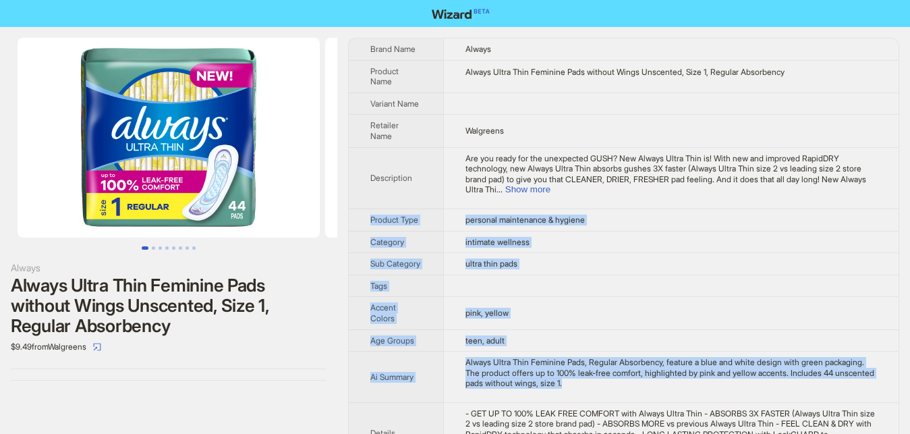
scroll to position [275, 0]
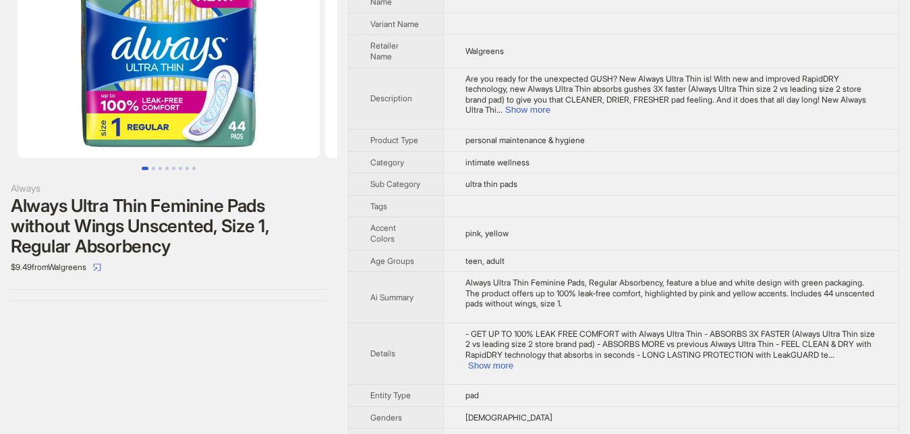
scroll to position [69, 0]
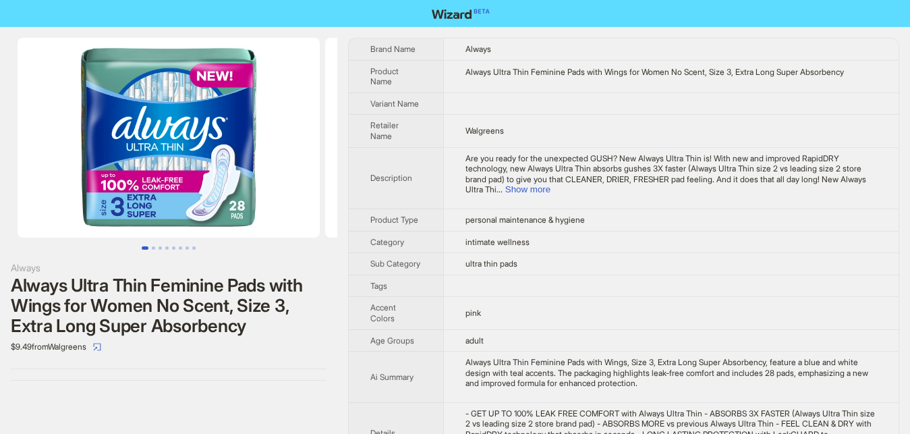
click at [337, 320] on div "Always Always Ultra Thin Feminine Pads with Wings for Women No Scent, Size 3, E…" at bounding box center [168, 209] width 337 height 364
click at [551, 184] on button "Show more" at bounding box center [527, 189] width 45 height 10
click at [848, 180] on div "Are you ready for the unexpected GUSH? New Always Ultra Thin is! With new and i…" at bounding box center [672, 174] width 412 height 42
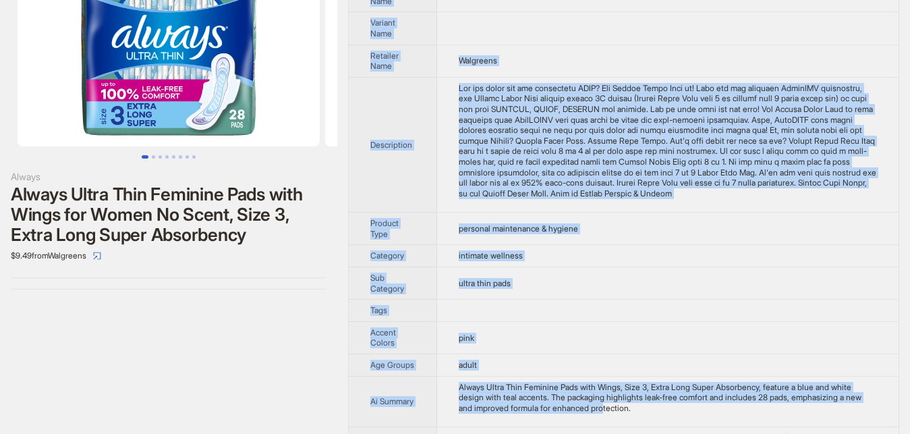
scroll to position [138, 0]
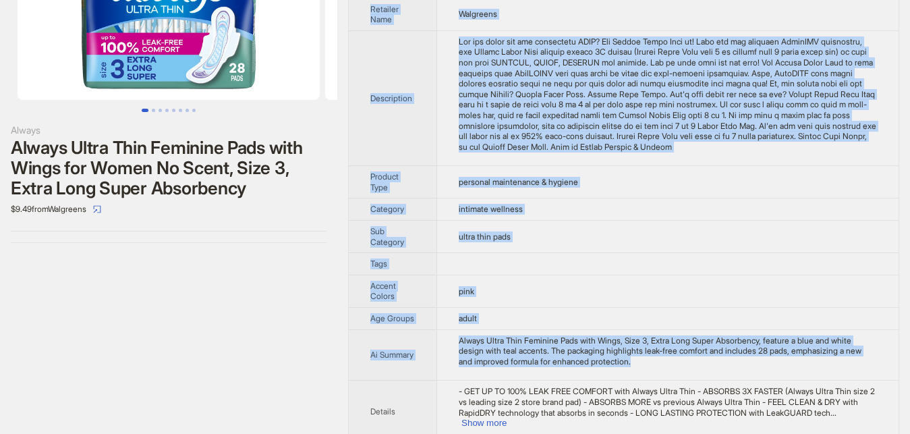
drag, startPoint x: 7, startPoint y: 35, endPoint x: 671, endPoint y: 370, distance: 743.8
click at [337, 254] on div "Always Always Ultra Thin Feminine Pads with Wings for Women No Scent, Size 3, E…" at bounding box center [168, 71] width 337 height 364
click at [671, 370] on td "Always Ultra Thin Feminine Pads with Wings, Size 3, Extra Long Super Absorbency…" at bounding box center [668, 354] width 462 height 51
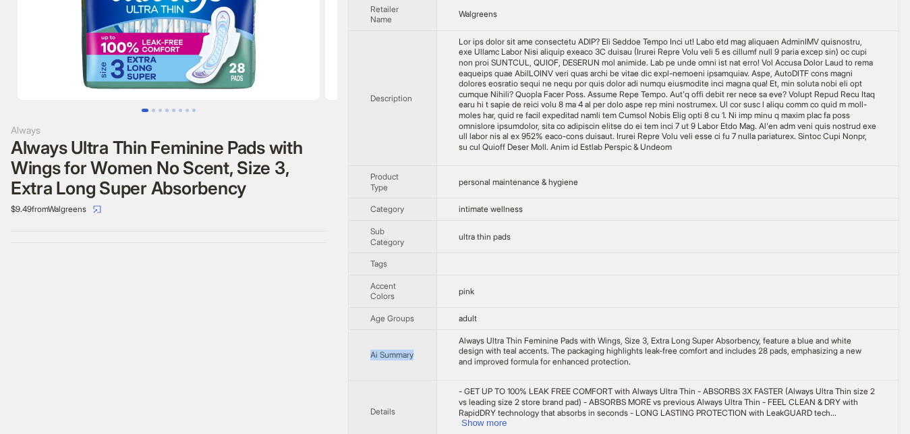
copy span "Ai Summary"
